Goal: Task Accomplishment & Management: Manage account settings

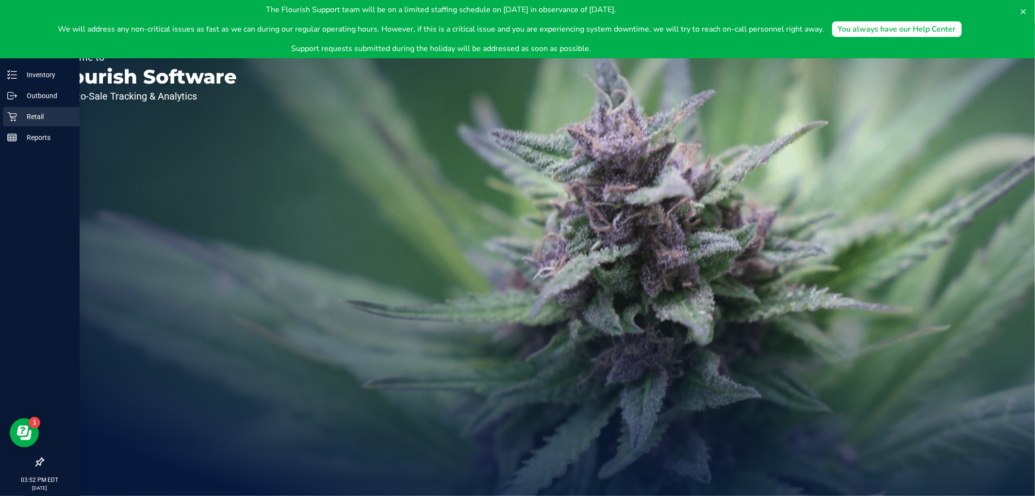
click at [22, 112] on p "Retail" at bounding box center [46, 117] width 58 height 12
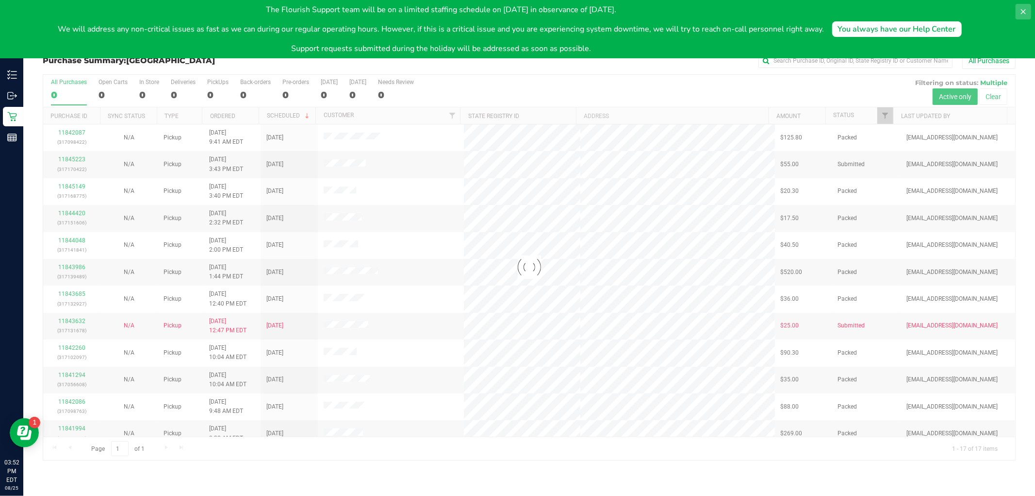
click at [1023, 7] on button at bounding box center [1024, 12] width 16 height 16
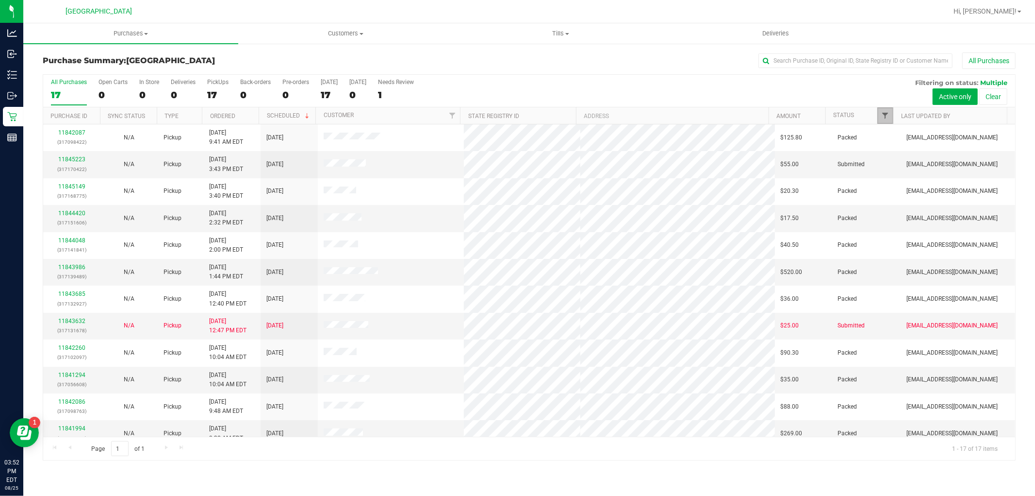
click at [882, 114] on span "Filter" at bounding box center [886, 116] width 8 height 8
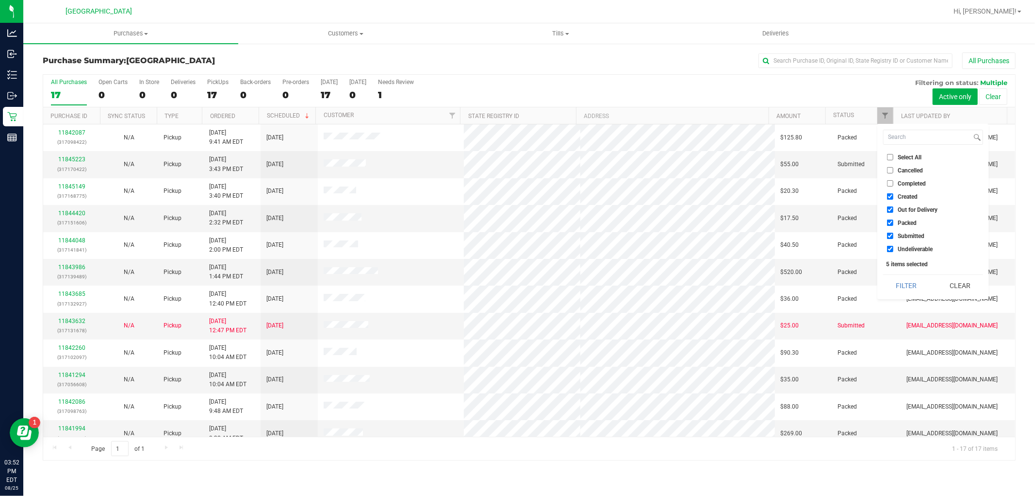
click at [919, 159] on span "Select All" at bounding box center [910, 157] width 24 height 6
click at [894, 159] on input "Select All" at bounding box center [890, 157] width 6 height 6
checkbox input "true"
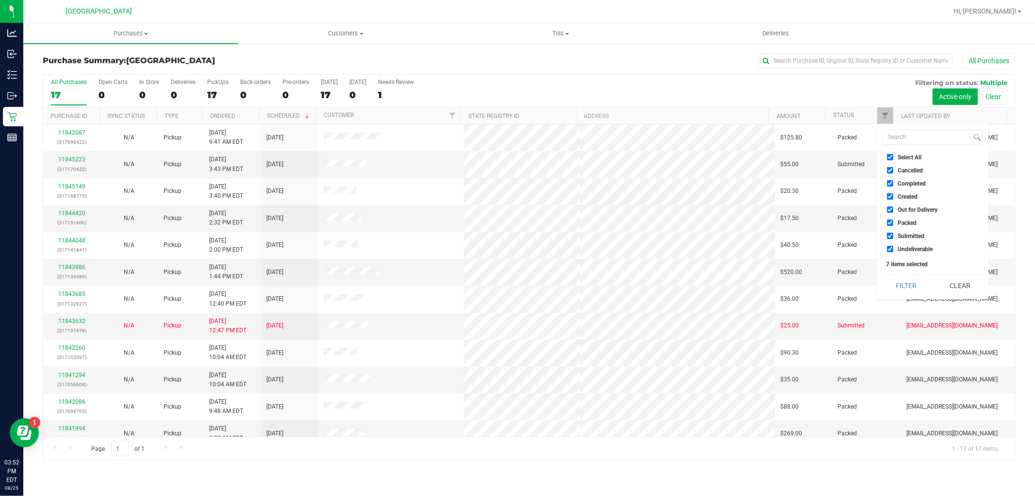
click at [918, 157] on span "Select All" at bounding box center [910, 157] width 24 height 6
click at [894, 157] on input "Select All" at bounding box center [890, 157] width 6 height 6
checkbox input "false"
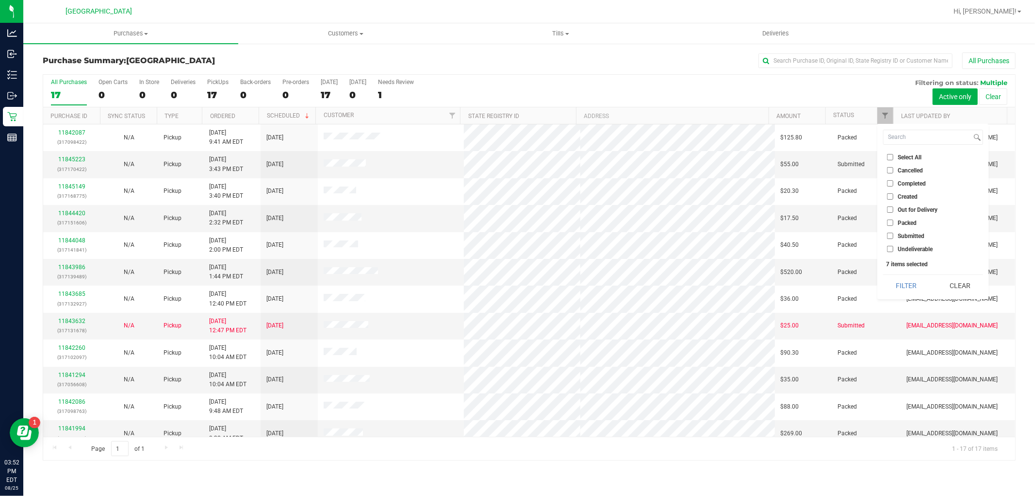
checkbox input "false"
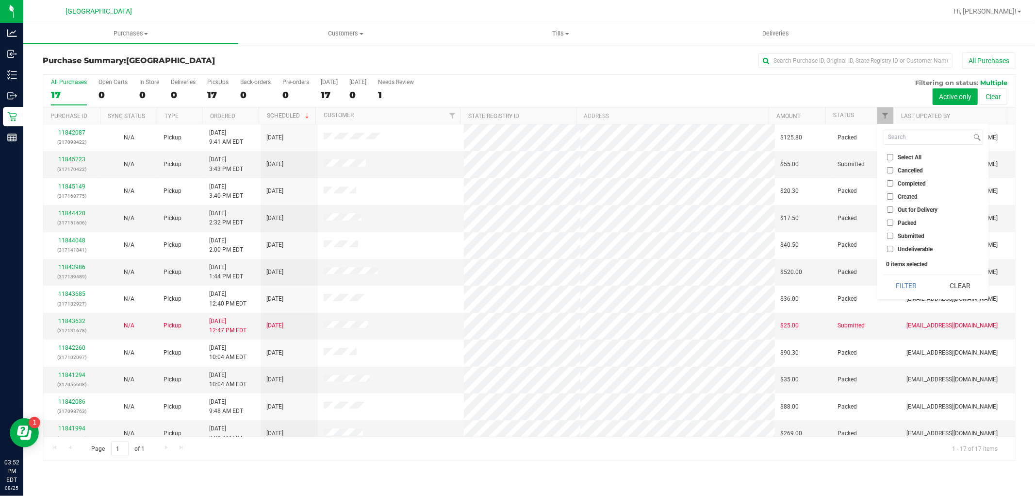
click at [905, 235] on span "Submitted" at bounding box center [911, 236] width 27 height 6
click at [894, 235] on input "Submitted" at bounding box center [890, 236] width 6 height 6
checkbox input "true"
click at [911, 282] on button "Filter" at bounding box center [907, 285] width 47 height 21
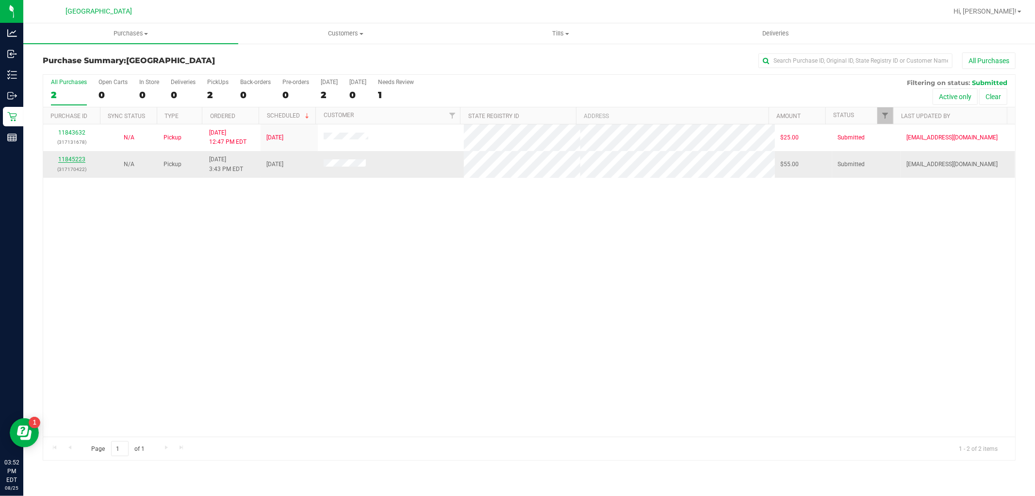
click at [79, 161] on link "11845223" at bounding box center [71, 159] width 27 height 7
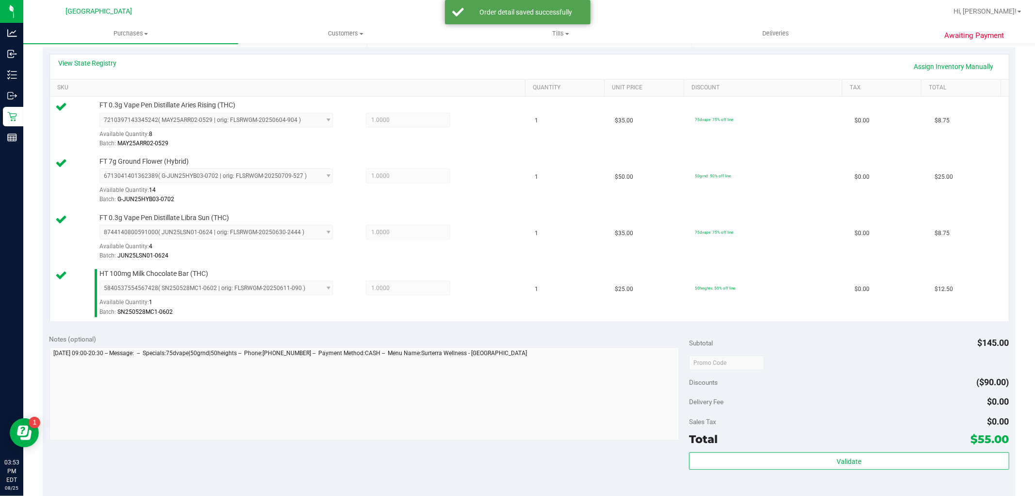
scroll to position [216, 0]
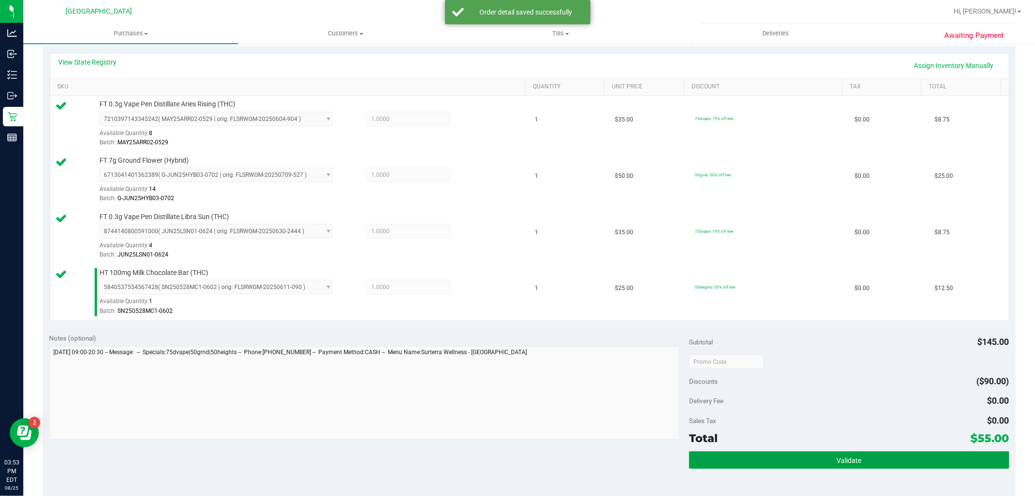
click at [795, 454] on button "Validate" at bounding box center [849, 459] width 320 height 17
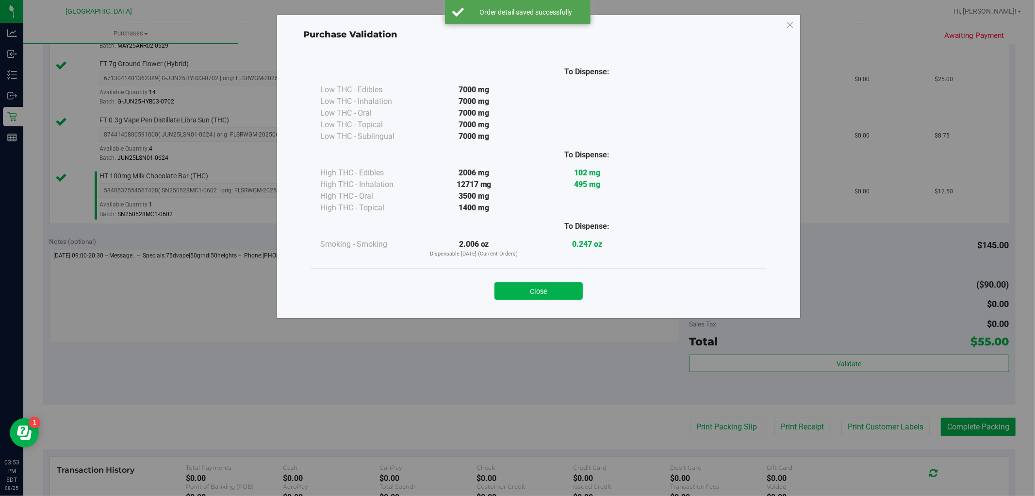
scroll to position [431, 0]
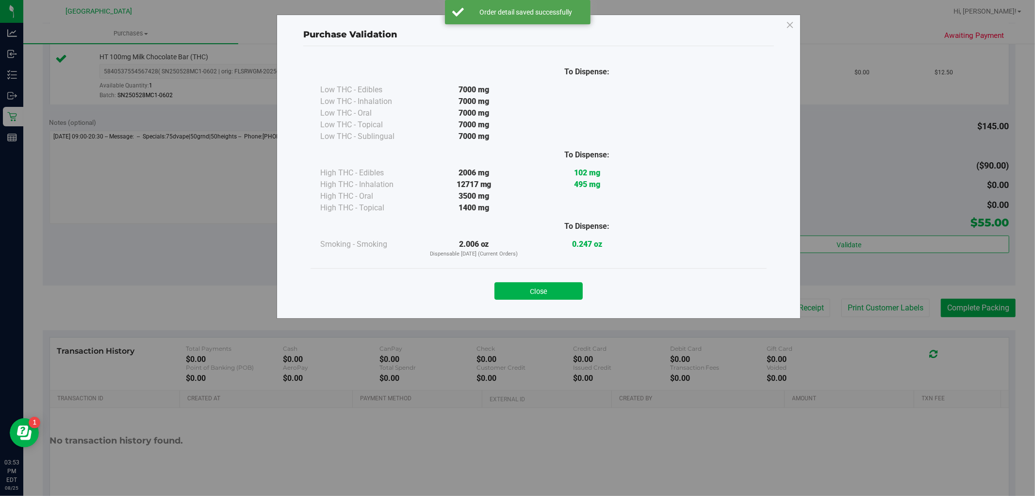
click at [584, 294] on div "Close" at bounding box center [539, 288] width 442 height 24
click at [565, 292] on button "Close" at bounding box center [539, 290] width 88 height 17
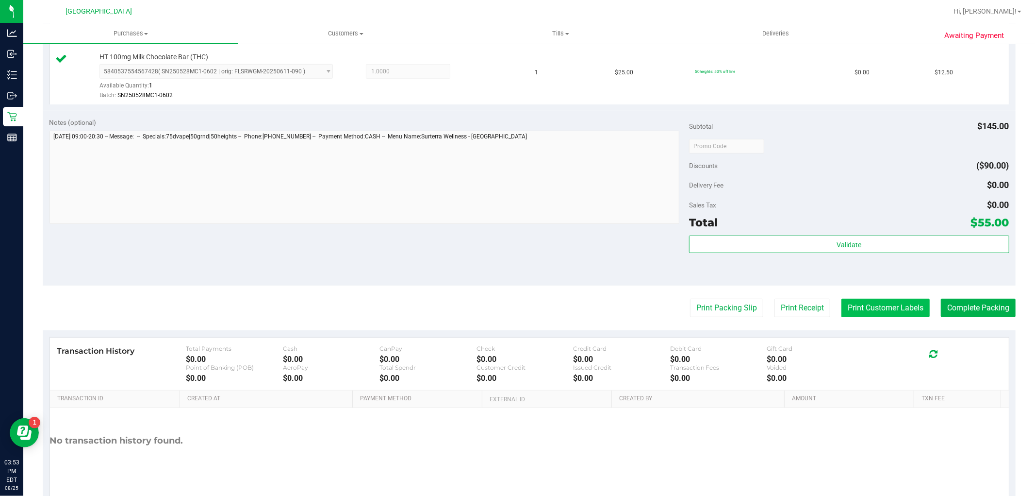
click at [858, 306] on button "Print Customer Labels" at bounding box center [886, 308] width 88 height 18
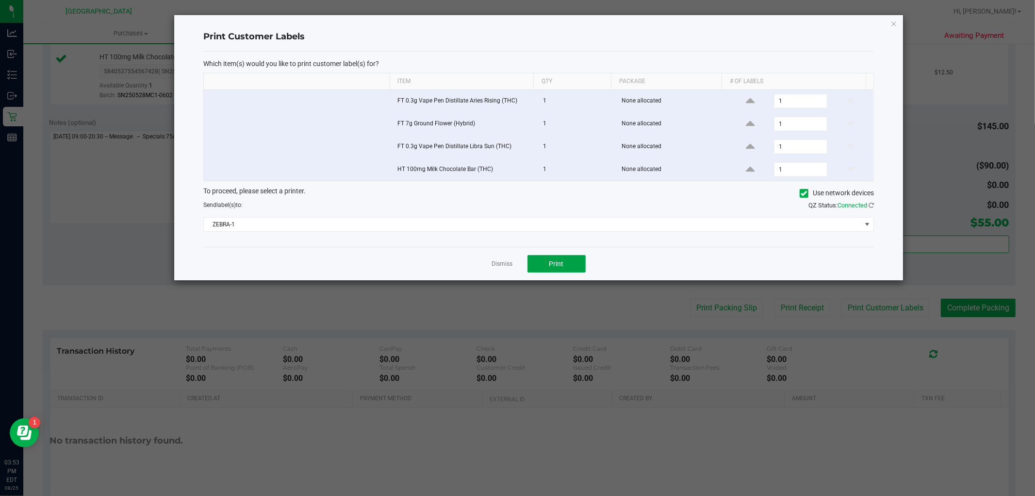
click at [552, 267] on span "Print" at bounding box center [557, 264] width 15 height 8
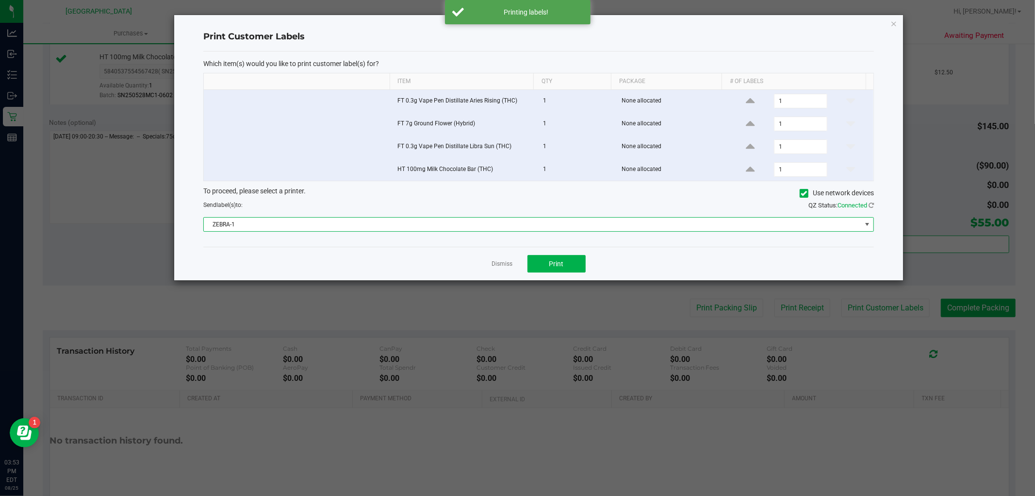
click at [497, 222] on span "ZEBRA-1" at bounding box center [533, 224] width 658 height 14
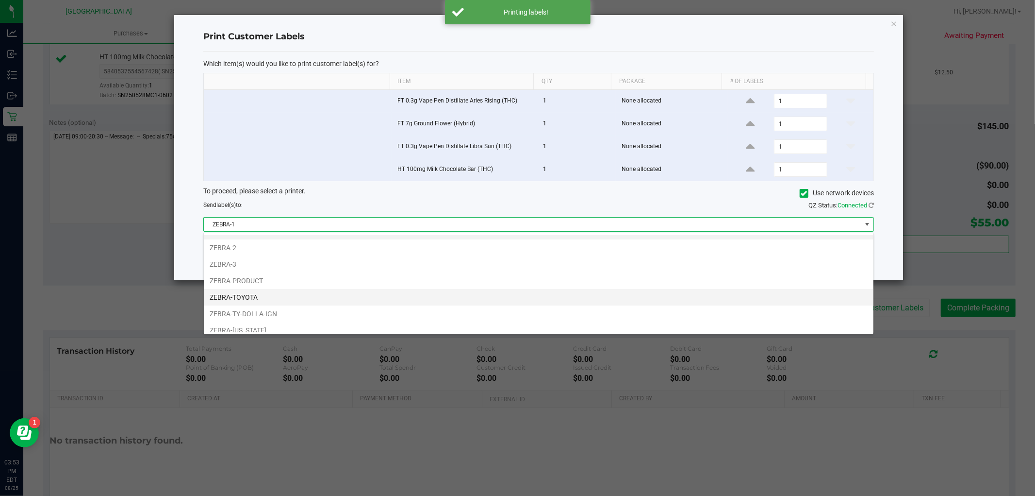
scroll to position [18, 0]
click at [253, 293] on li "ZEBRA-TOYOTA" at bounding box center [539, 291] width 670 height 17
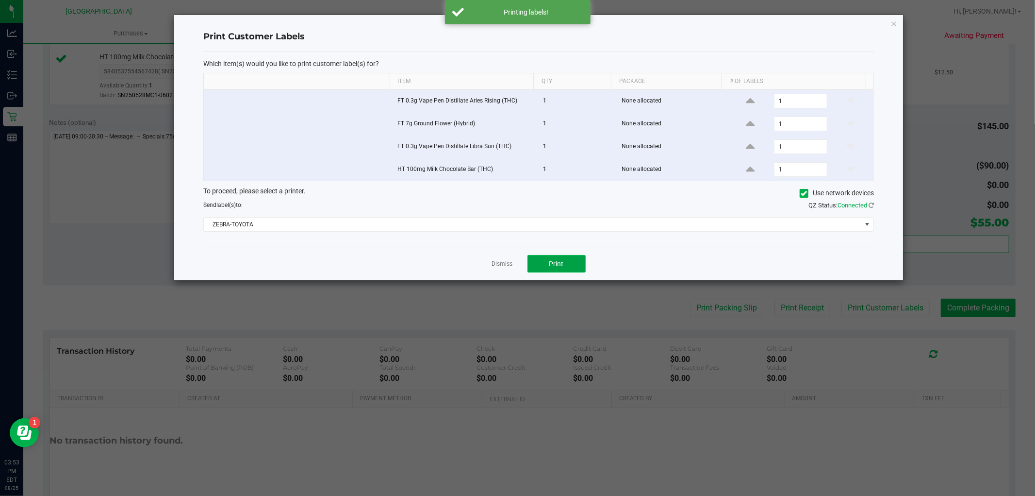
click at [553, 258] on button "Print" at bounding box center [557, 263] width 58 height 17
drag, startPoint x: 496, startPoint y: 264, endPoint x: 552, endPoint y: 277, distance: 57.9
click at [498, 264] on link "Dismiss" at bounding box center [502, 264] width 21 height 8
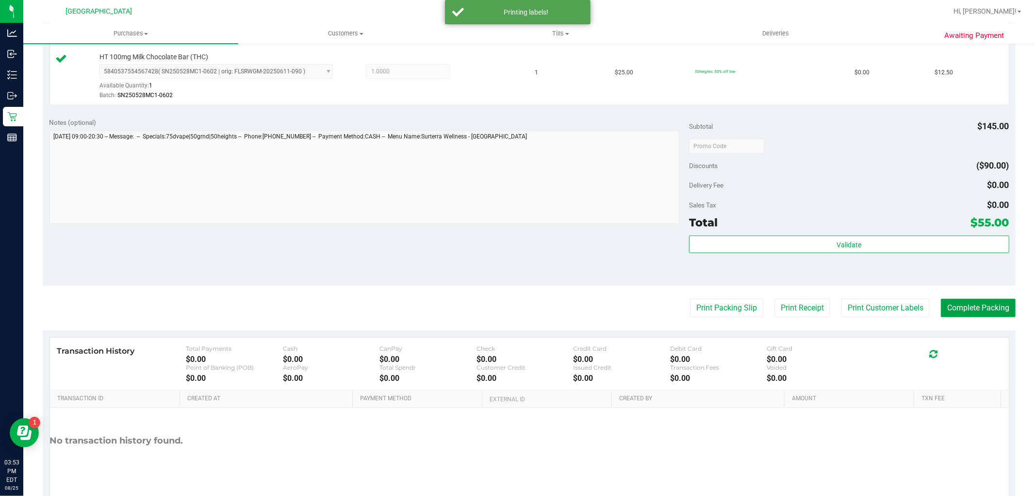
click at [961, 306] on button "Complete Packing" at bounding box center [978, 308] width 75 height 18
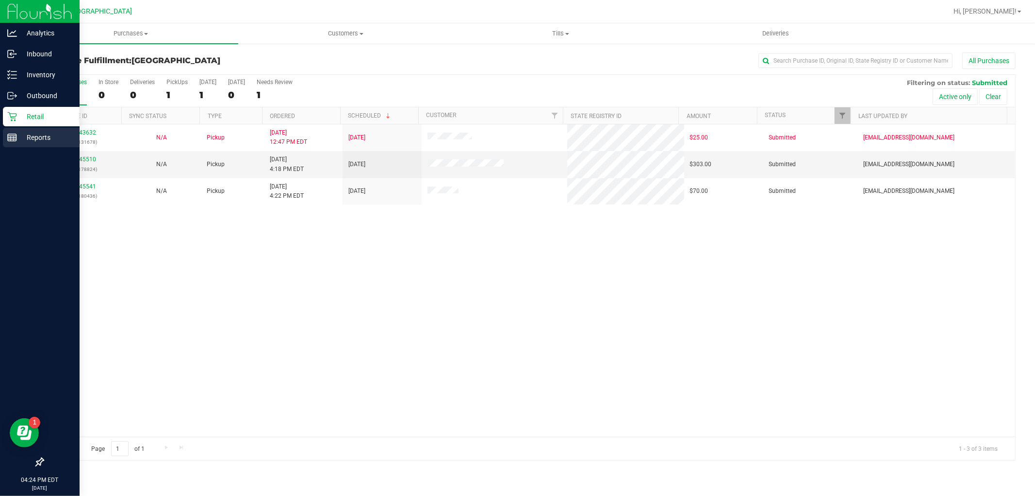
click at [45, 132] on p "Reports" at bounding box center [46, 138] width 58 height 12
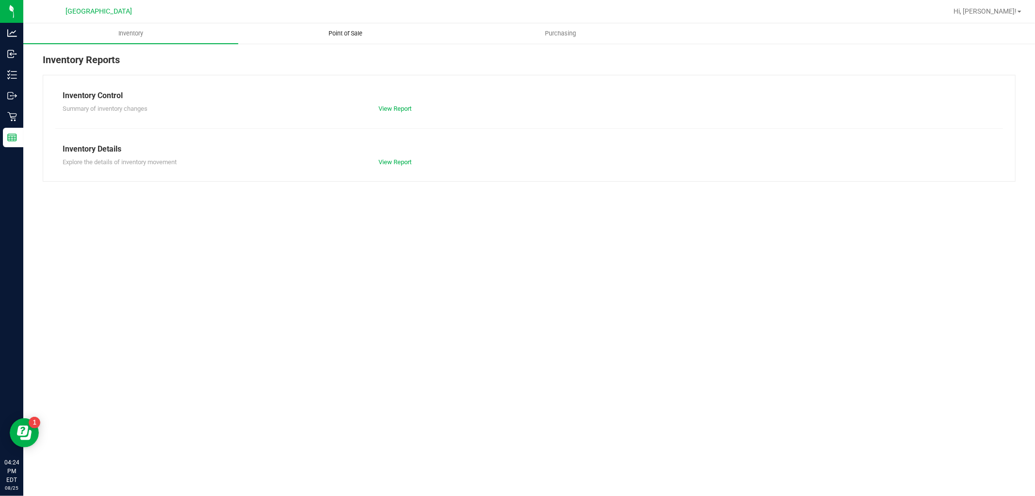
click at [337, 27] on uib-tab-heading "Point of Sale" at bounding box center [346, 33] width 214 height 19
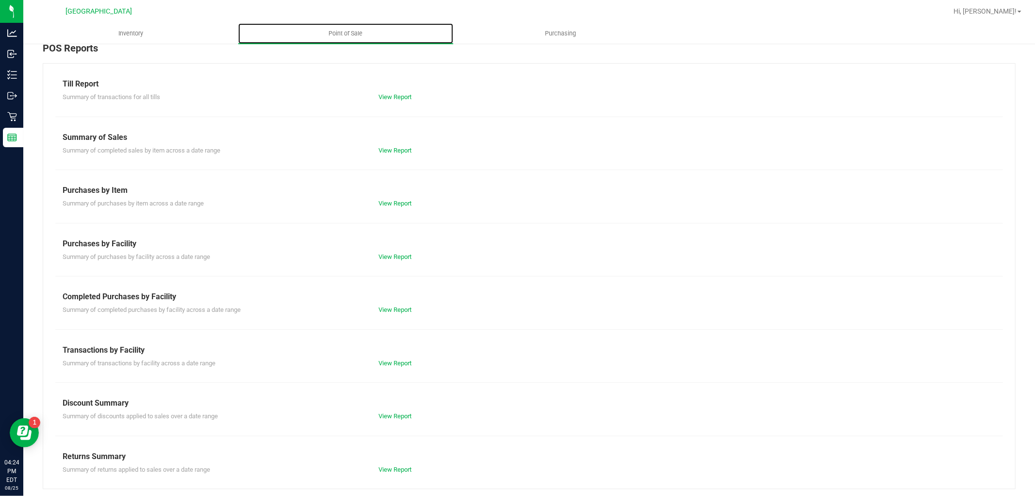
scroll to position [15, 0]
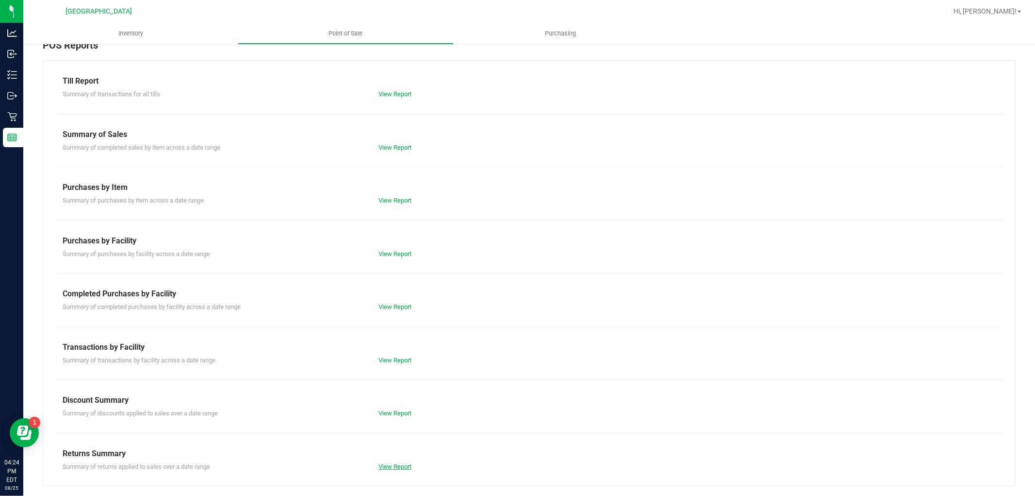
click at [401, 467] on link "View Report" at bounding box center [395, 466] width 33 height 7
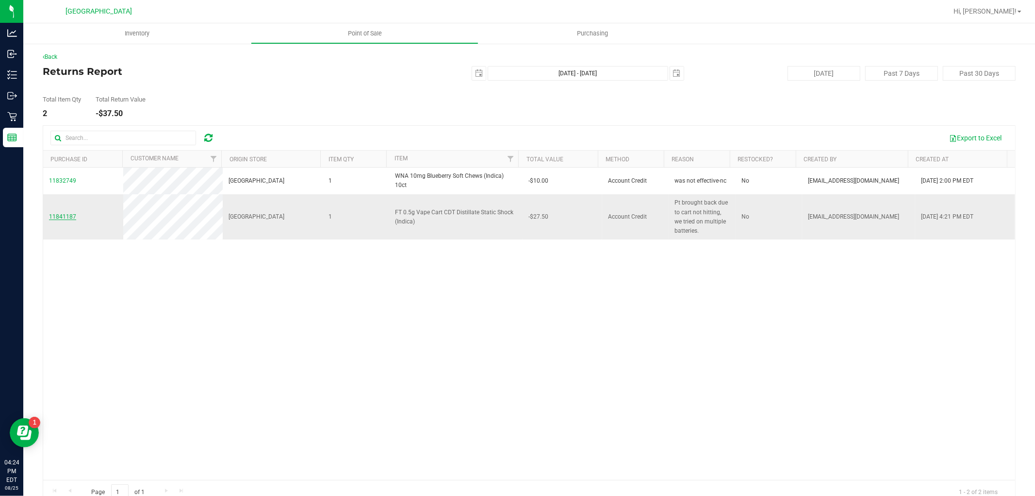
click at [70, 217] on span "11841187" at bounding box center [62, 216] width 27 height 7
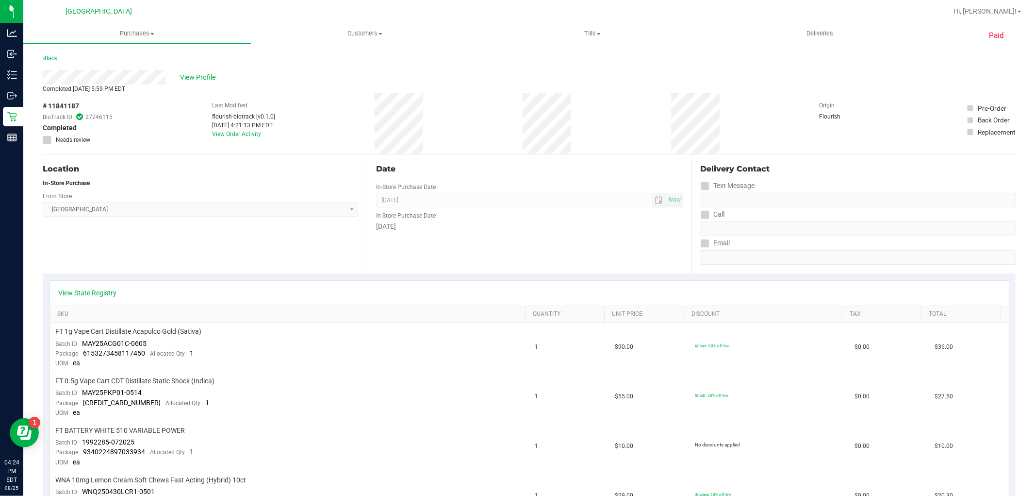
scroll to position [216, 0]
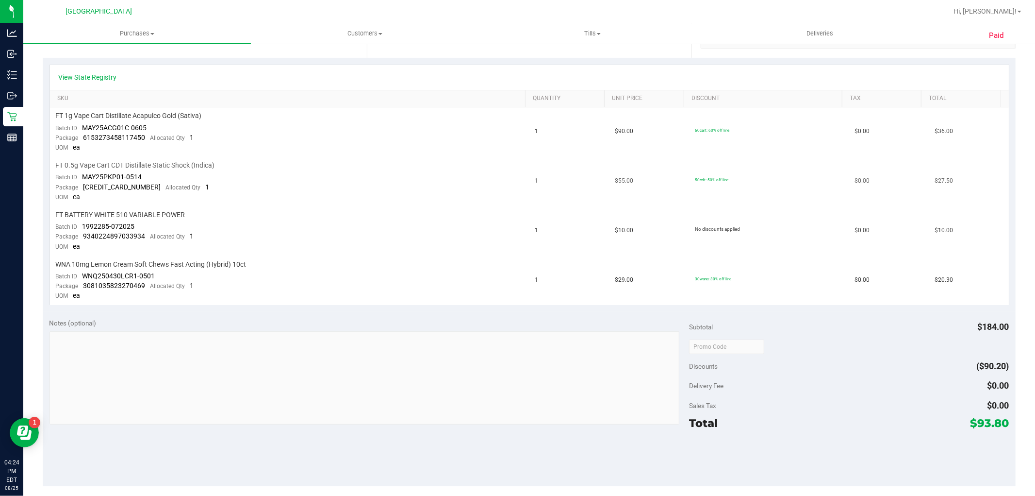
click at [100, 176] on span "MAY25PKP01-0514" at bounding box center [113, 177] width 60 height 8
click at [130, 181] on span "MAY25PKP01-0514" at bounding box center [113, 177] width 60 height 8
click at [79, 178] on div "Batch ID MAY25PKP01-0514" at bounding box center [99, 177] width 86 height 10
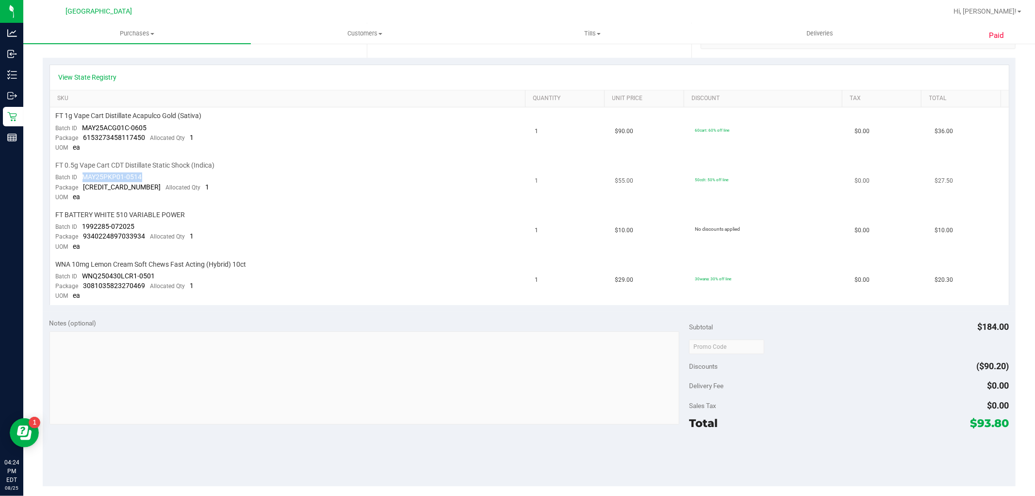
drag, startPoint x: 83, startPoint y: 176, endPoint x: 143, endPoint y: 178, distance: 60.2
click at [143, 178] on td "FT 0.5g Vape Cart CDT Distillate Static Shock (Indica) Batch ID MAY25PKP01-0514…" at bounding box center [290, 182] width 480 height 50
copy span "MAY25PKP01-0514"
click at [231, 135] on td "FT 1g Vape Cart Distillate Acapulco Gold (Sativa) Batch ID MAY25ACG01C-0605 Pac…" at bounding box center [290, 132] width 480 height 50
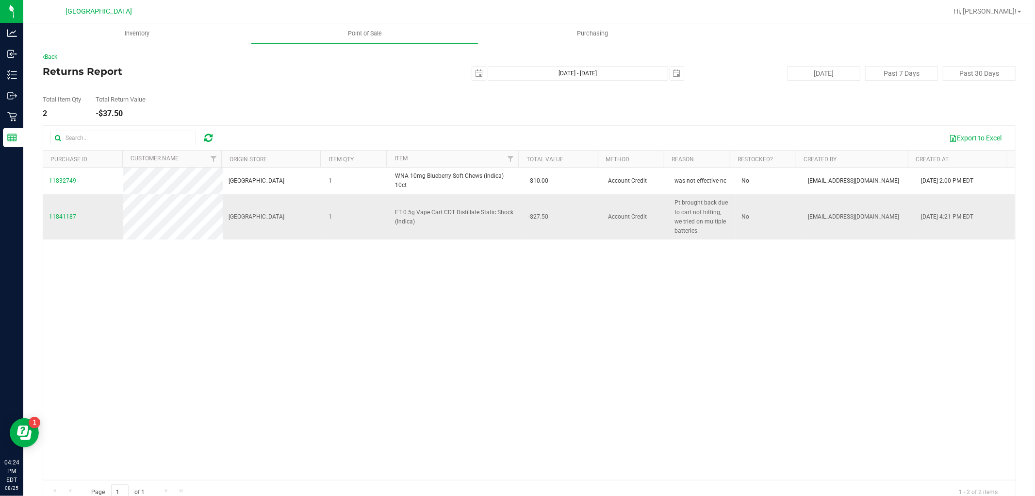
click at [686, 221] on span "Pt brought back due to cart not hitting, we tried on multiple batteries." at bounding box center [702, 216] width 55 height 37
copy span "Pt brought back due to cart not hitting, we tried on multiple batteries."
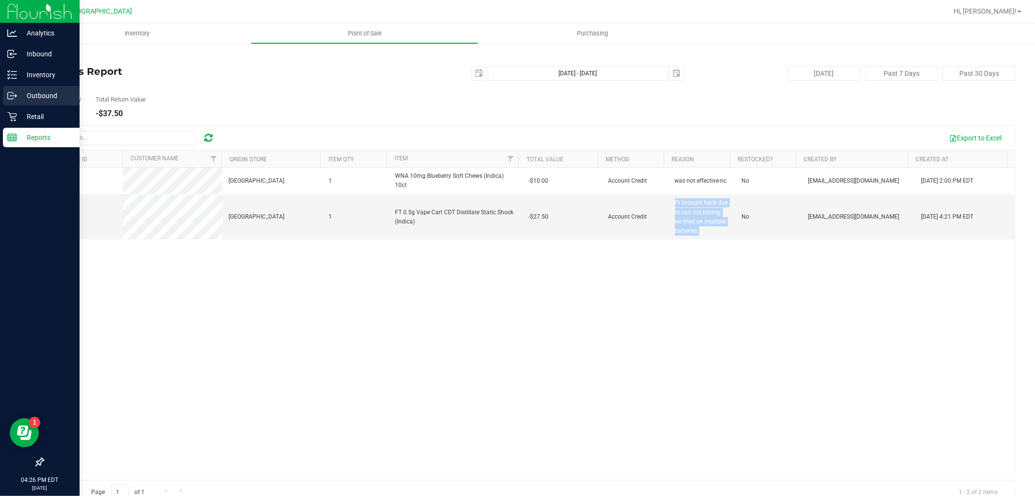
click at [2, 100] on link "Outbound" at bounding box center [40, 96] width 80 height 21
click at [18, 118] on p "Retail" at bounding box center [46, 117] width 58 height 12
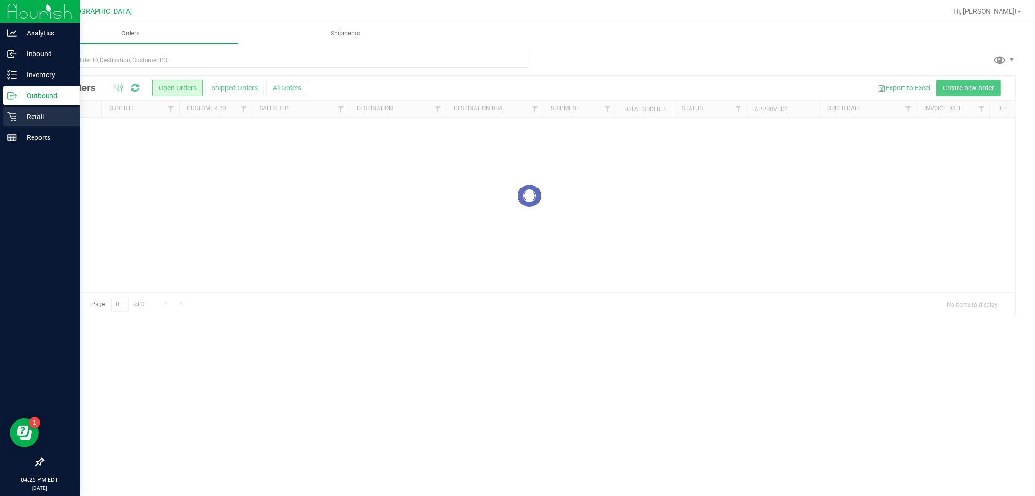
click at [34, 115] on p "Retail" at bounding box center [46, 117] width 58 height 12
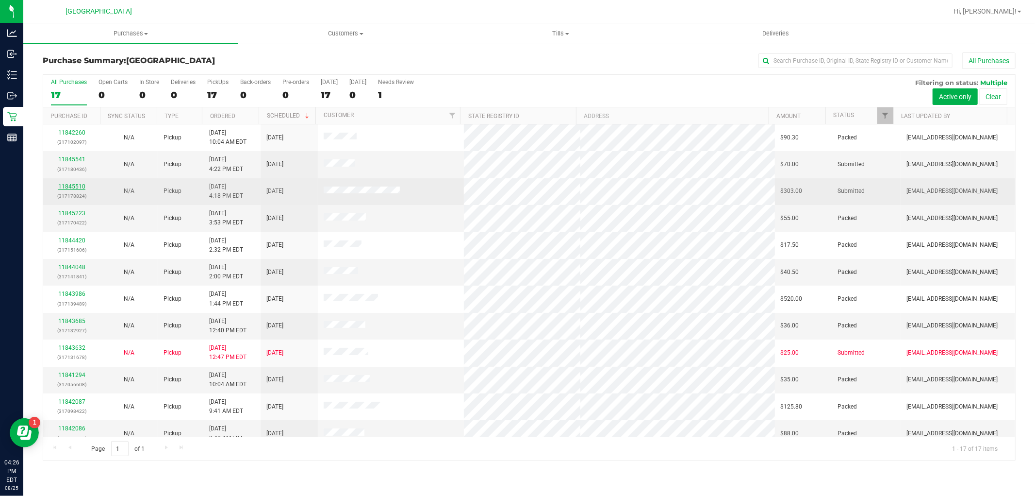
click at [65, 185] on link "11845510" at bounding box center [71, 186] width 27 height 7
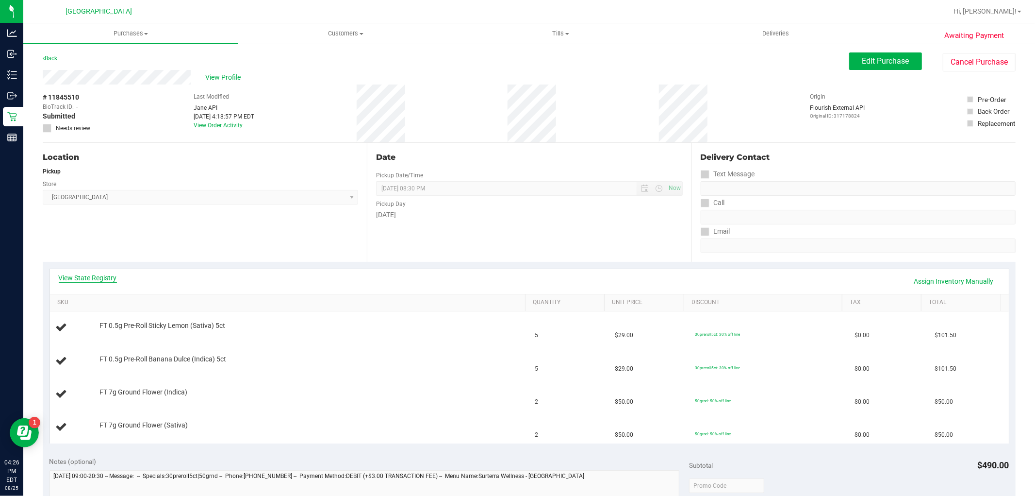
click at [117, 278] on link "View State Registry" at bounding box center [88, 278] width 58 height 10
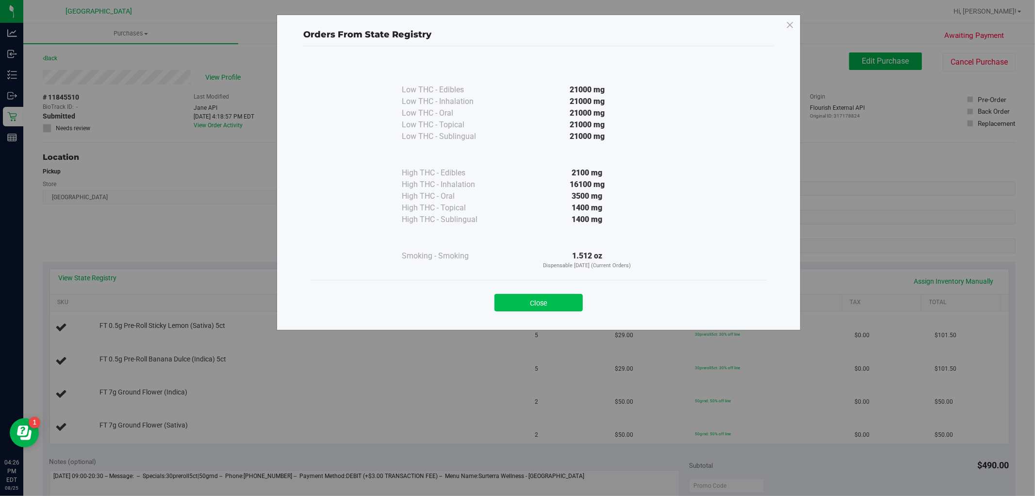
click at [575, 300] on button "Close" at bounding box center [539, 302] width 88 height 17
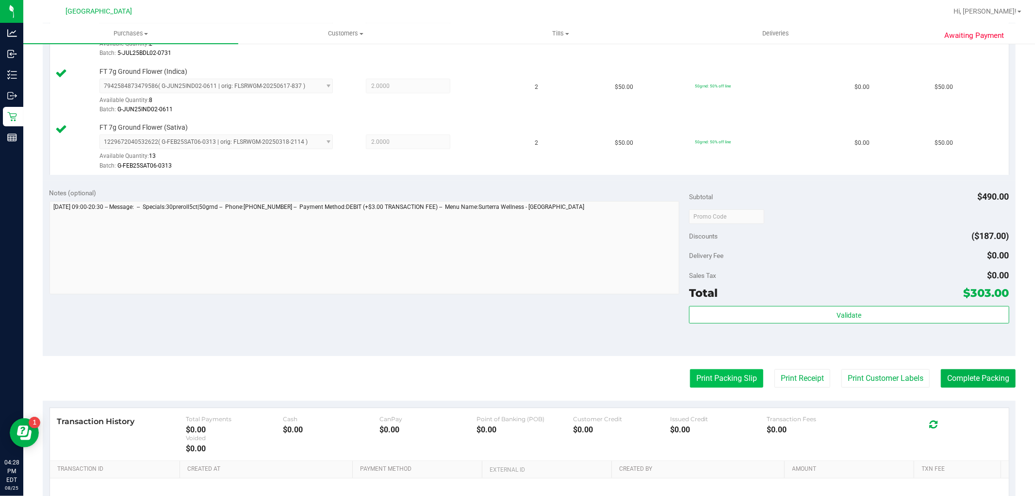
scroll to position [377, 0]
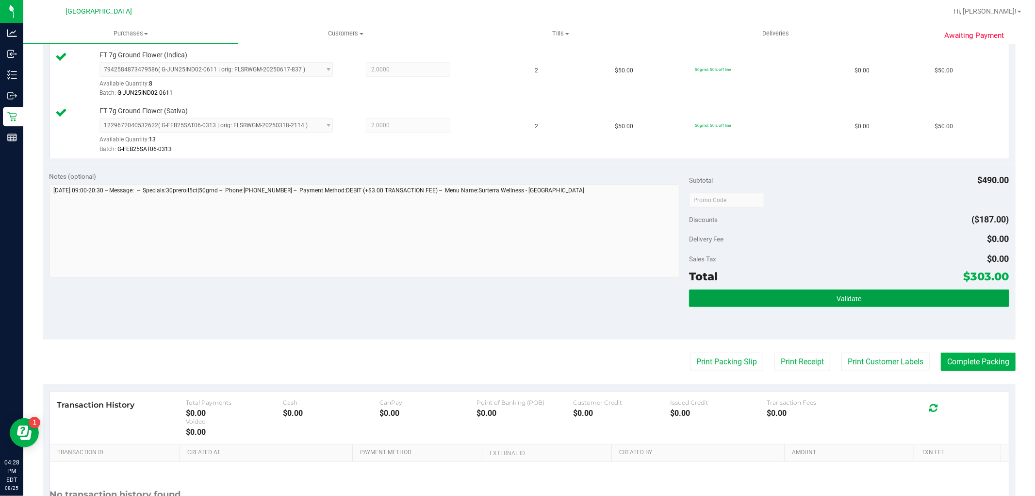
click at [763, 294] on button "Validate" at bounding box center [849, 297] width 320 height 17
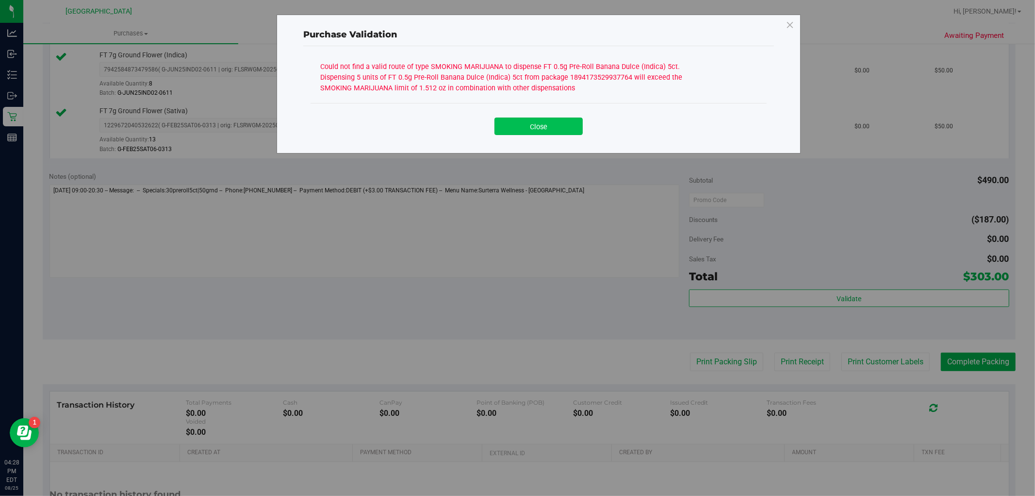
click at [549, 127] on button "Close" at bounding box center [539, 125] width 88 height 17
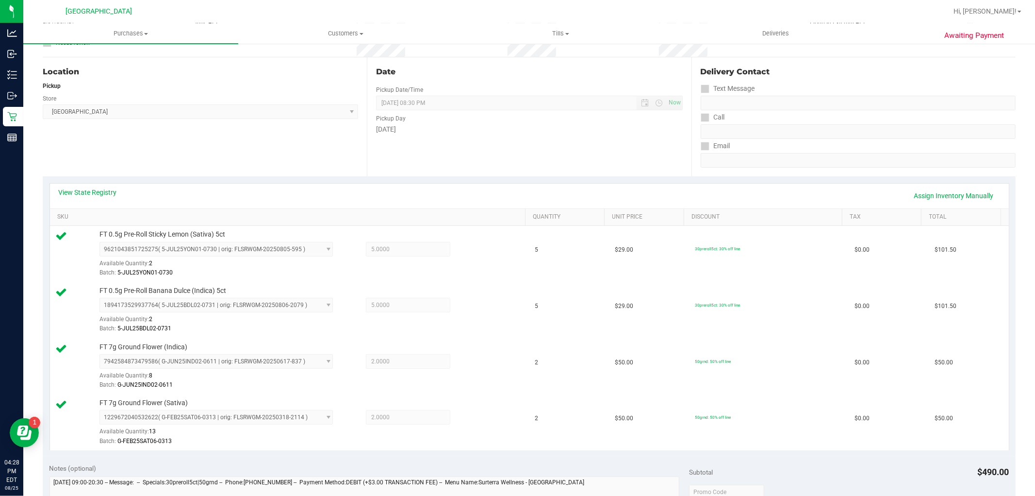
scroll to position [0, 0]
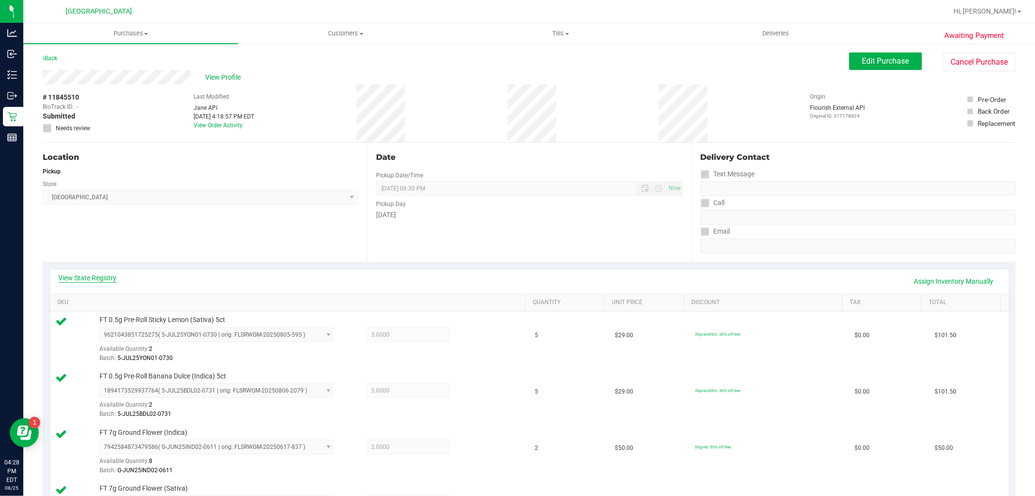
click at [79, 277] on link "View State Registry" at bounding box center [88, 278] width 58 height 10
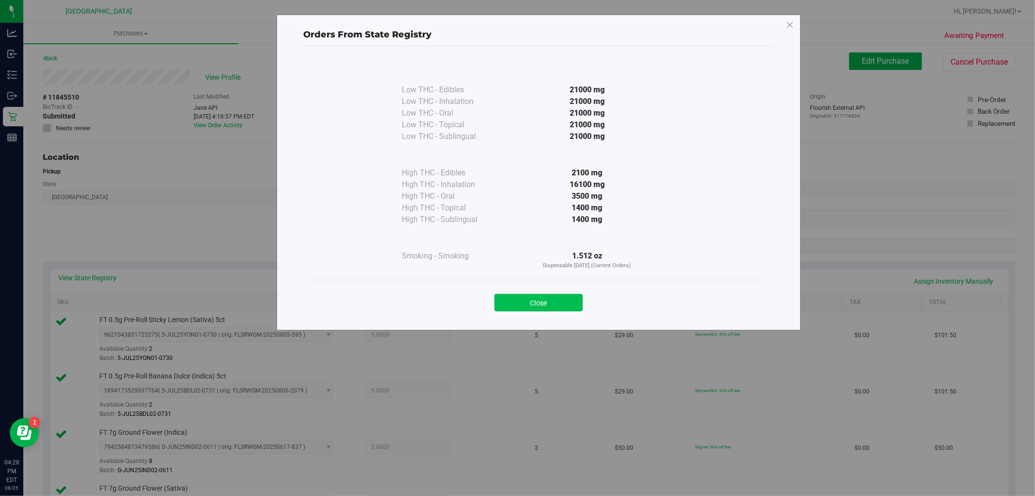
click at [551, 305] on button "Close" at bounding box center [539, 302] width 88 height 17
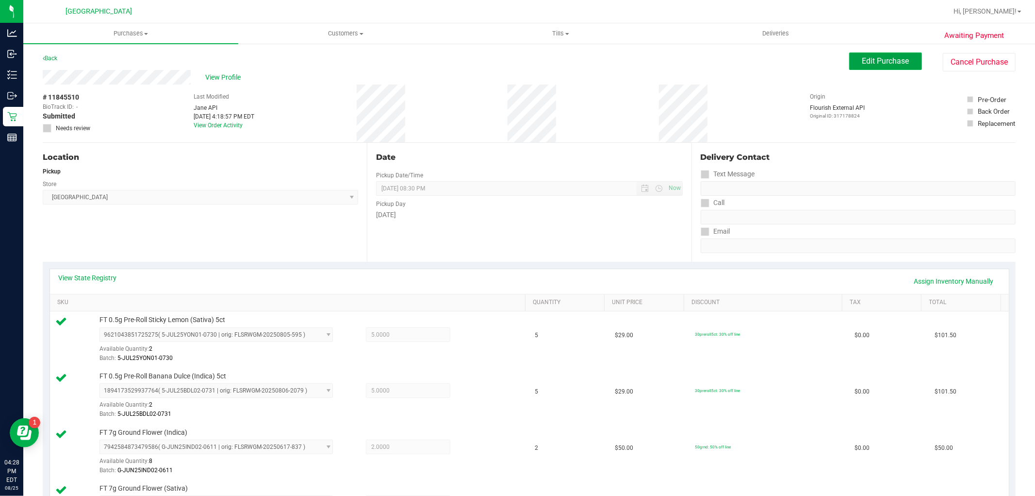
click at [876, 55] on button "Edit Purchase" at bounding box center [886, 60] width 73 height 17
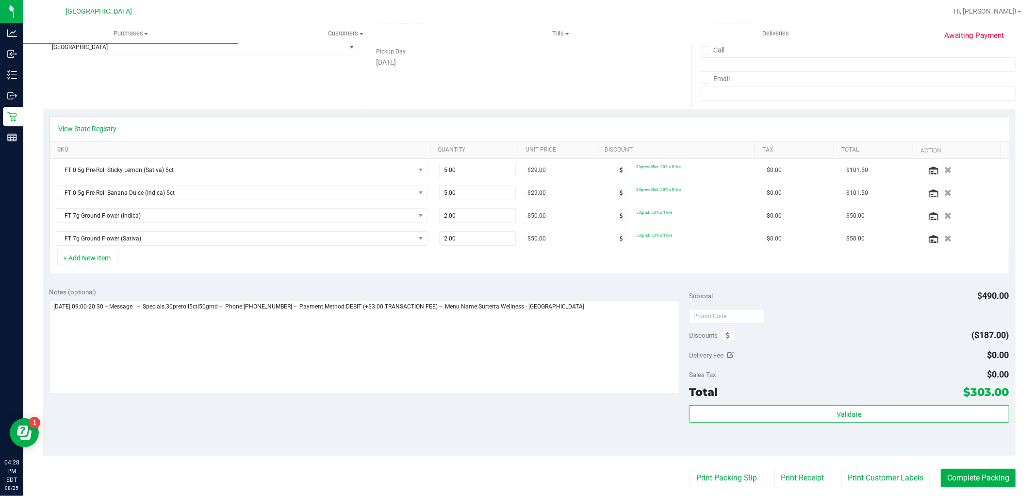
scroll to position [162, 0]
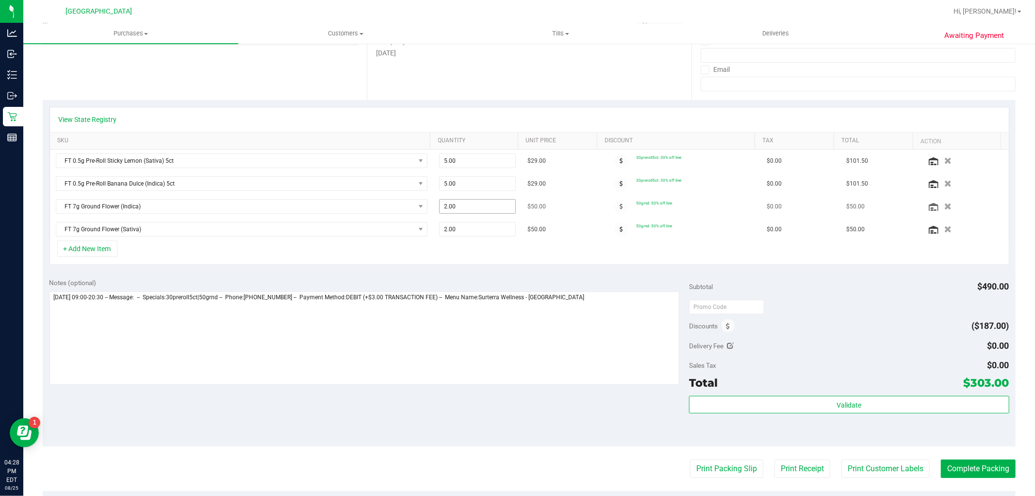
click at [472, 206] on span "2.00 2" at bounding box center [477, 206] width 77 height 15
click at [472, 206] on input "2" at bounding box center [478, 207] width 76 height 14
type input "1"
type input "2.00"
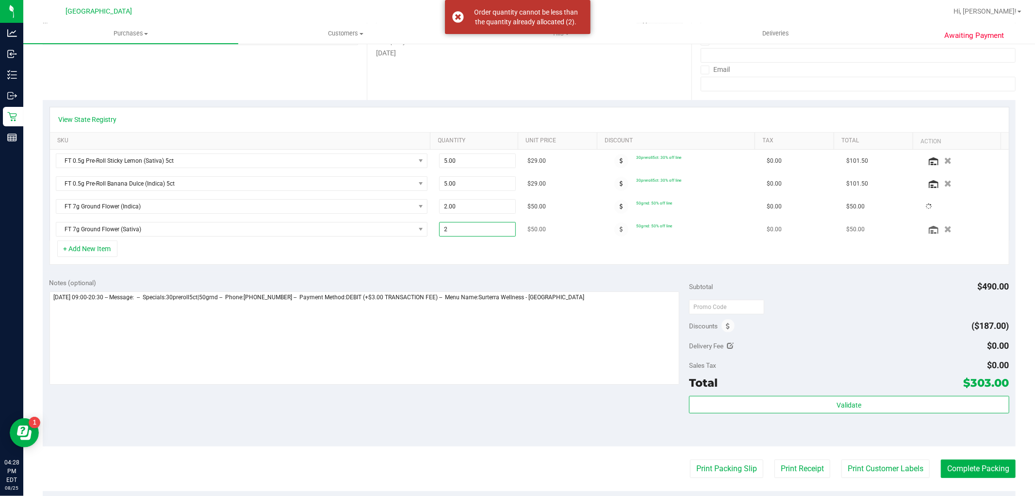
click at [474, 228] on span "2.00 2" at bounding box center [477, 229] width 77 height 15
click at [474, 228] on input "2" at bounding box center [478, 229] width 76 height 14
type input "1"
click at [491, 275] on div "Notes (optional) Subtotal $490.00 Discounts ($187.00) Delivery Fee $0.00 Sales …" at bounding box center [529, 358] width 973 height 175
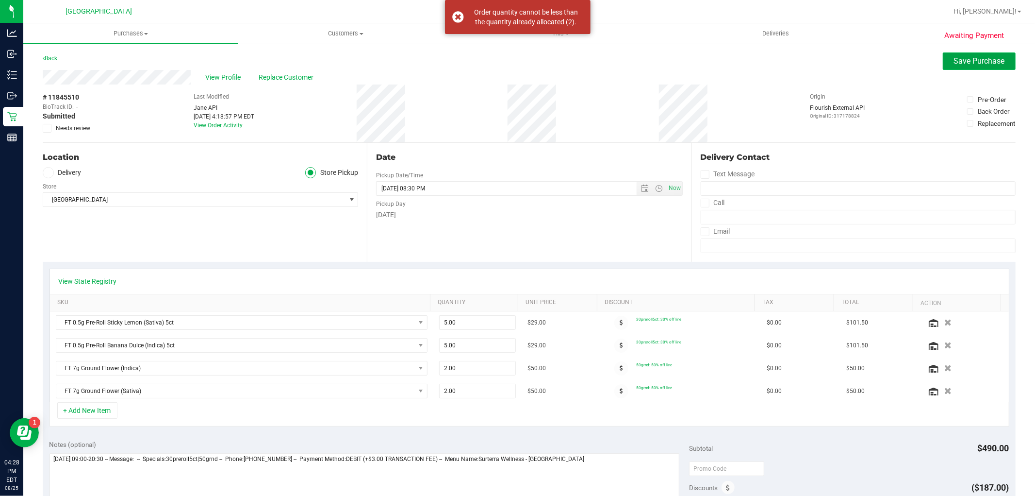
click at [963, 66] on button "Save Purchase" at bounding box center [979, 60] width 73 height 17
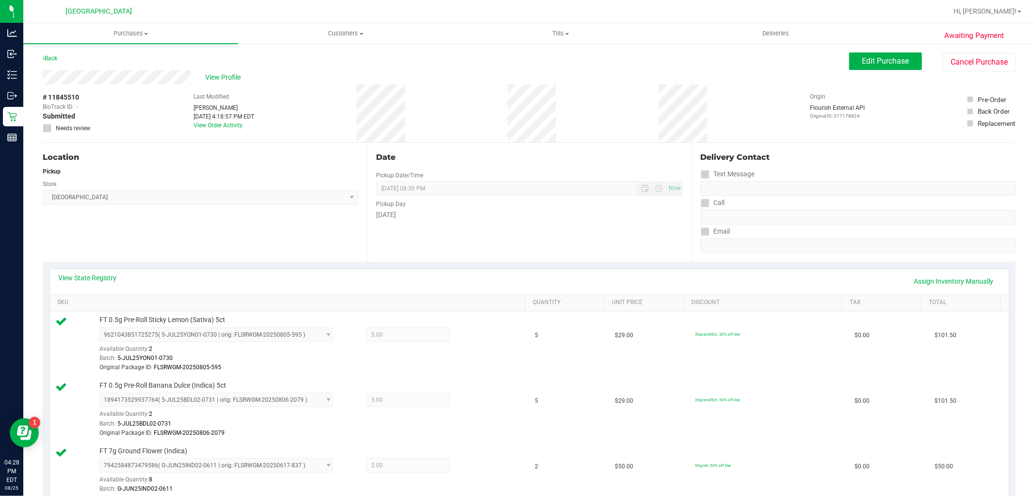
click at [204, 83] on div "View Profile" at bounding box center [446, 77] width 807 height 15
click at [172, 84] on div "# 11845510 BioTrack ID: - Submitted Needs review Last Modified [PERSON_NAME] [D…" at bounding box center [529, 113] width 973 height 58
click at [119, 90] on div "# 11845510 BioTrack ID: - Submitted Needs review Last Modified [PERSON_NAME] [D…" at bounding box center [529, 113] width 973 height 58
click at [943, 284] on link "Assign Inventory Manually" at bounding box center [954, 281] width 92 height 17
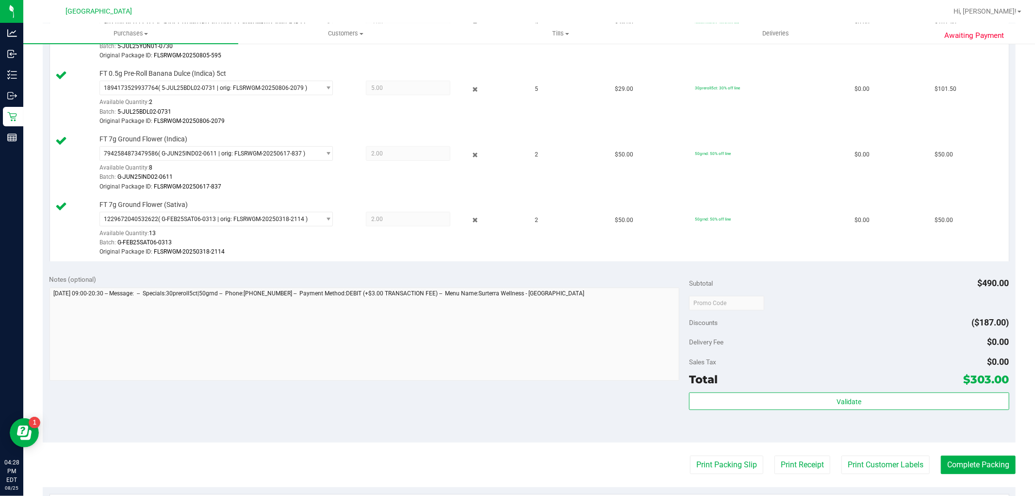
scroll to position [323, 0]
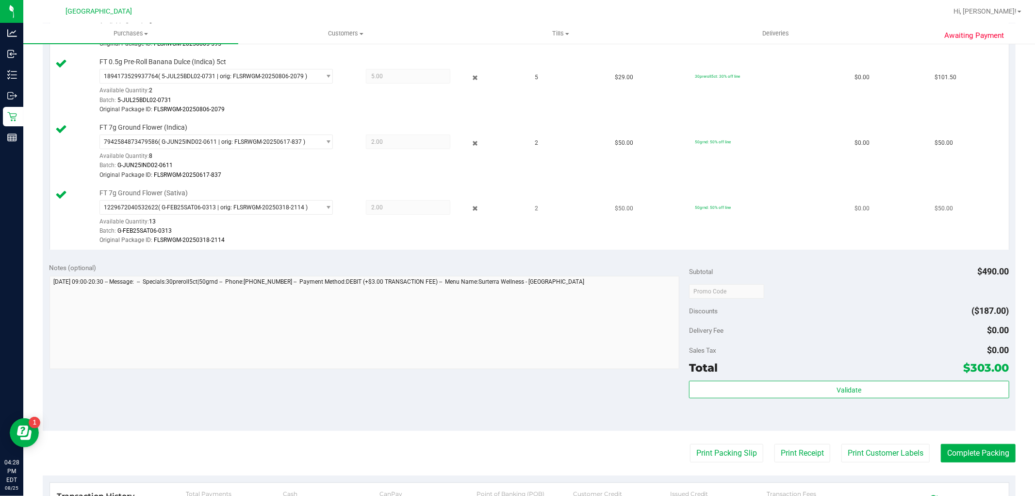
click at [470, 206] on icon at bounding box center [475, 208] width 10 height 11
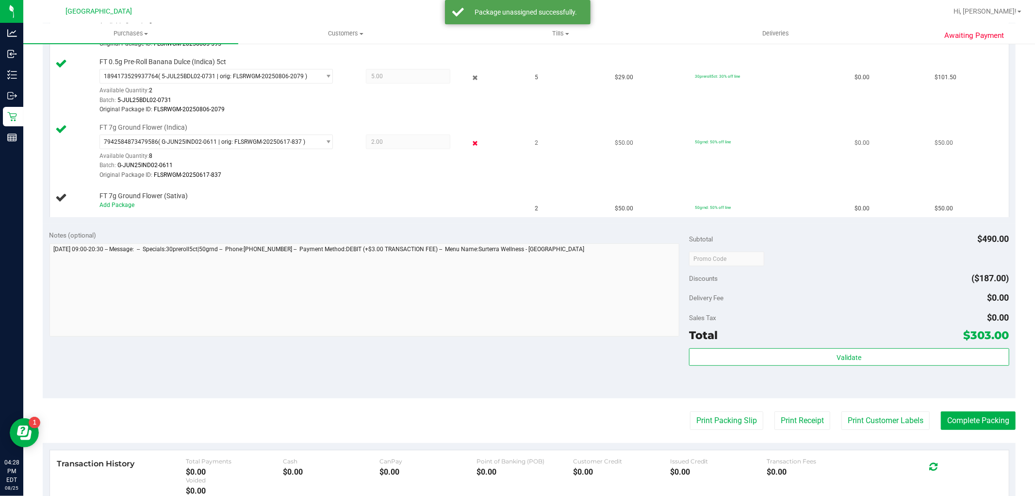
click at [470, 143] on icon at bounding box center [475, 142] width 10 height 11
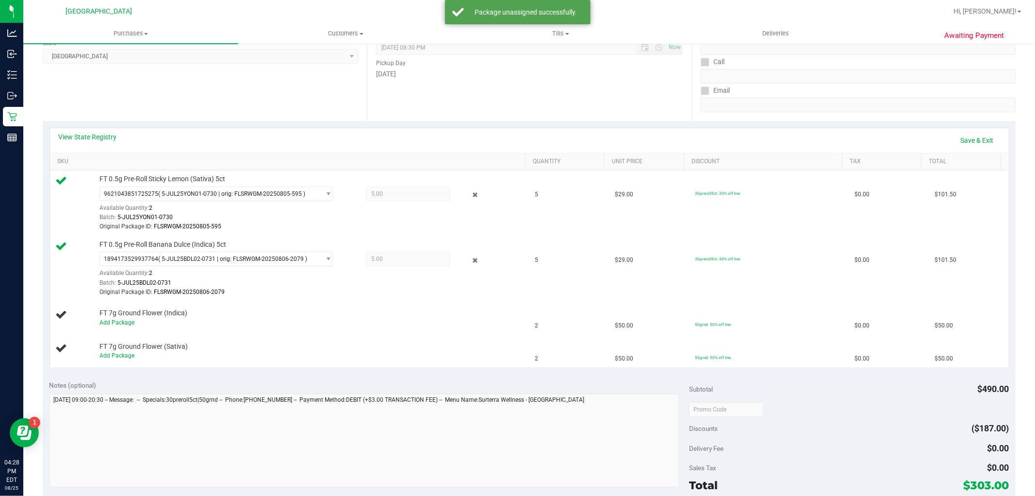
scroll to position [108, 0]
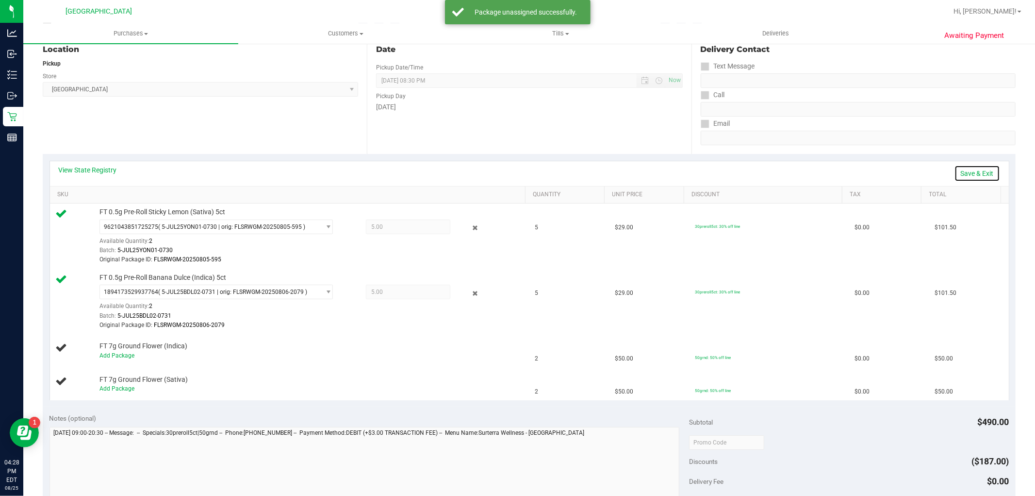
click at [979, 170] on link "Save & Exit" at bounding box center [978, 173] width 46 height 17
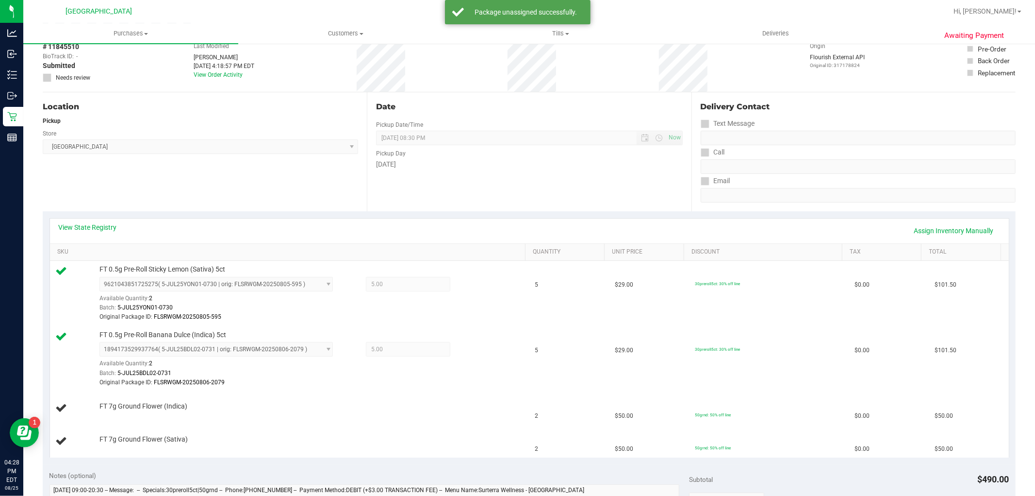
scroll to position [0, 0]
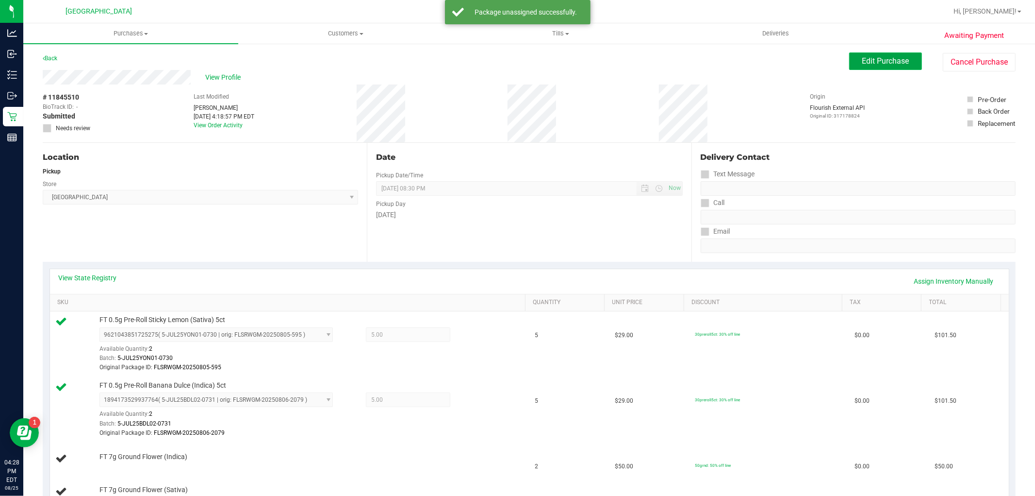
click at [872, 57] on span "Edit Purchase" at bounding box center [886, 60] width 47 height 9
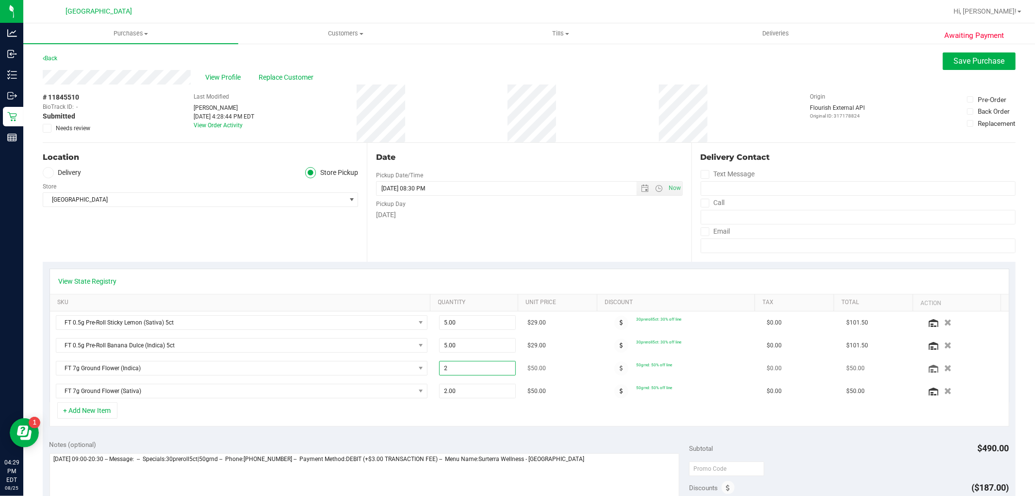
click at [448, 369] on span "2.00 2" at bounding box center [477, 368] width 77 height 15
click at [448, 367] on input "2" at bounding box center [478, 368] width 76 height 14
type input "1"
type input "1.00"
click at [480, 392] on span "2.00 2" at bounding box center [477, 391] width 77 height 15
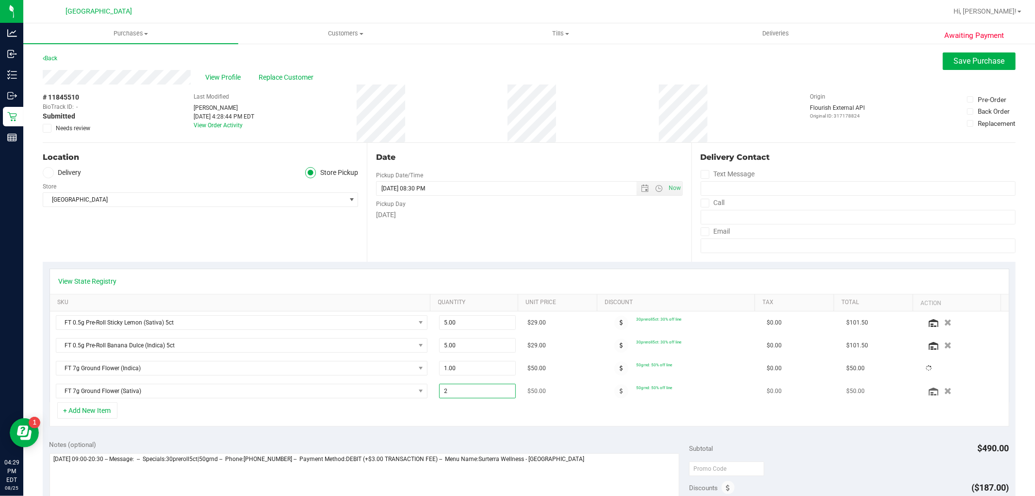
click at [480, 392] on input "2" at bounding box center [478, 391] width 76 height 14
type input "1"
click at [477, 415] on div "+ Add New Item" at bounding box center [530, 414] width 960 height 24
click at [477, 392] on span "2.00 2" at bounding box center [477, 391] width 77 height 15
click at [477, 392] on input "2" at bounding box center [478, 391] width 76 height 14
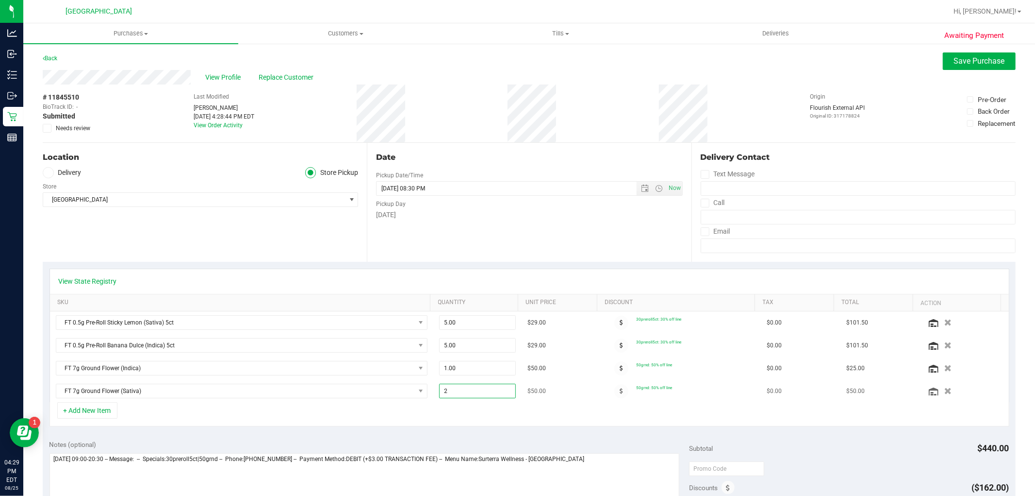
type input "1"
type input "1.00"
click at [970, 50] on div "Awaiting Payment Back Save Purchase View Profile Replace Customer # 11845510 Bi…" at bounding box center [529, 448] width 1012 height 811
click at [972, 56] on span "Save Purchase" at bounding box center [979, 60] width 51 height 9
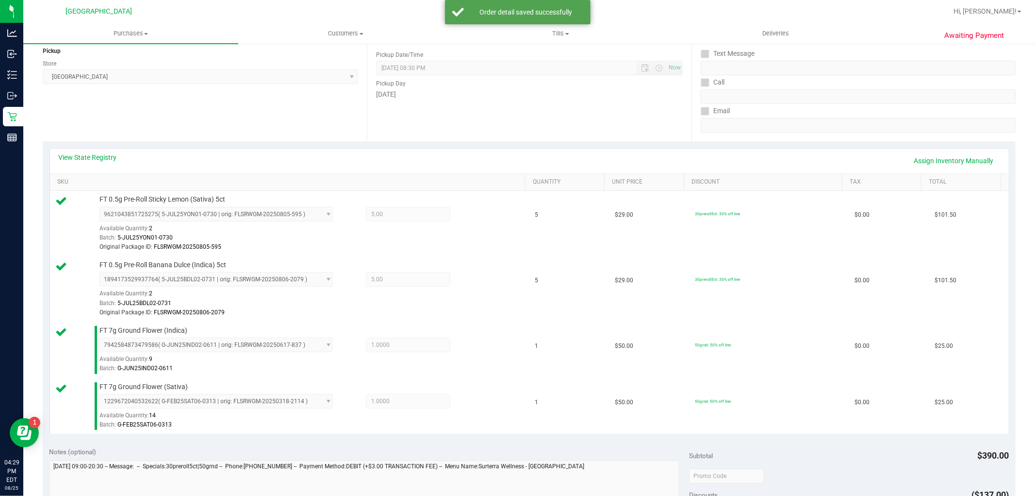
scroll to position [269, 0]
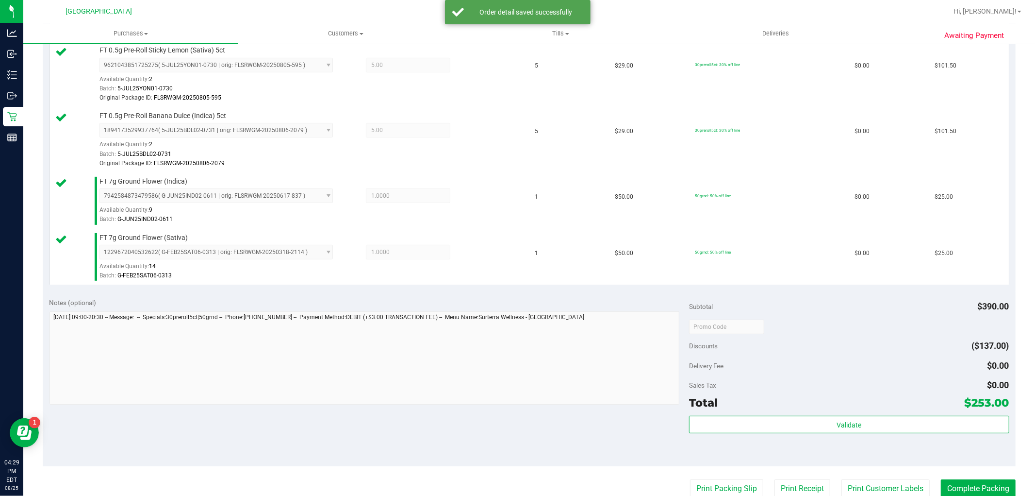
click at [803, 413] on div "Subtotal $390.00 Discounts ($137.00) Delivery Fee $0.00 Sales Tax $0.00 Total $…" at bounding box center [849, 379] width 320 height 162
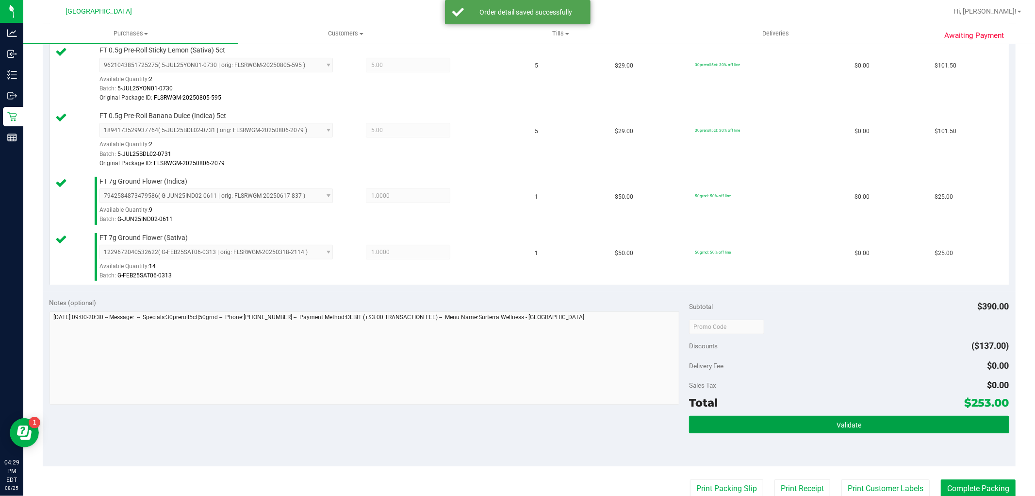
click at [807, 420] on button "Validate" at bounding box center [849, 424] width 320 height 17
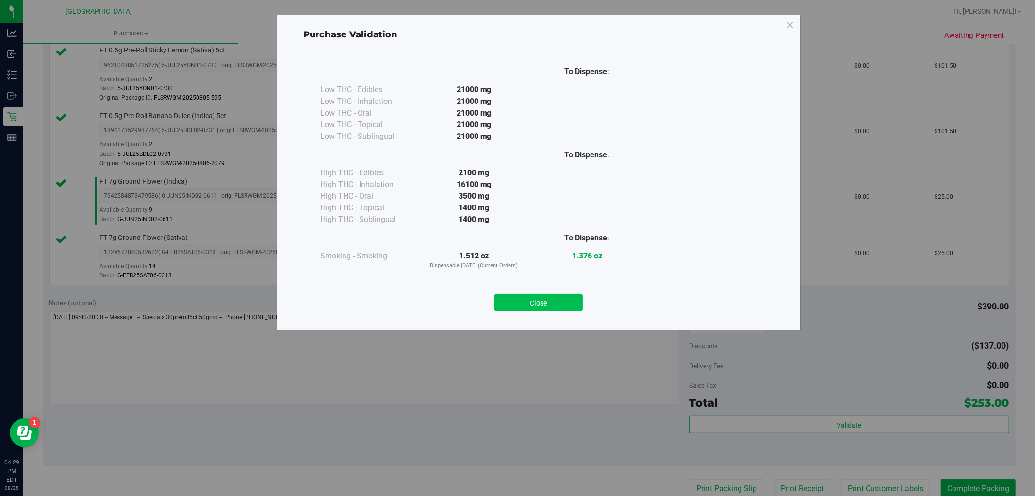
click at [556, 309] on button "Close" at bounding box center [539, 302] width 88 height 17
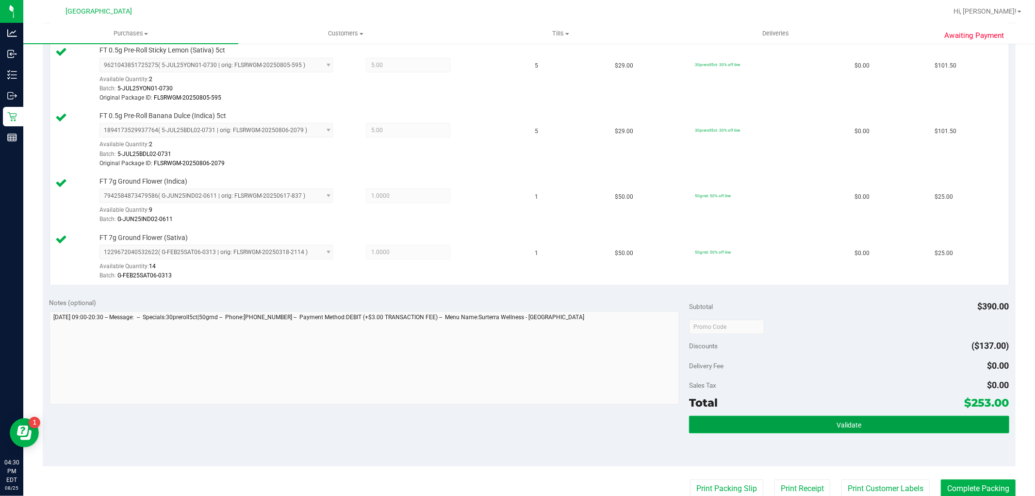
click at [877, 418] on button "Validate" at bounding box center [849, 424] width 320 height 17
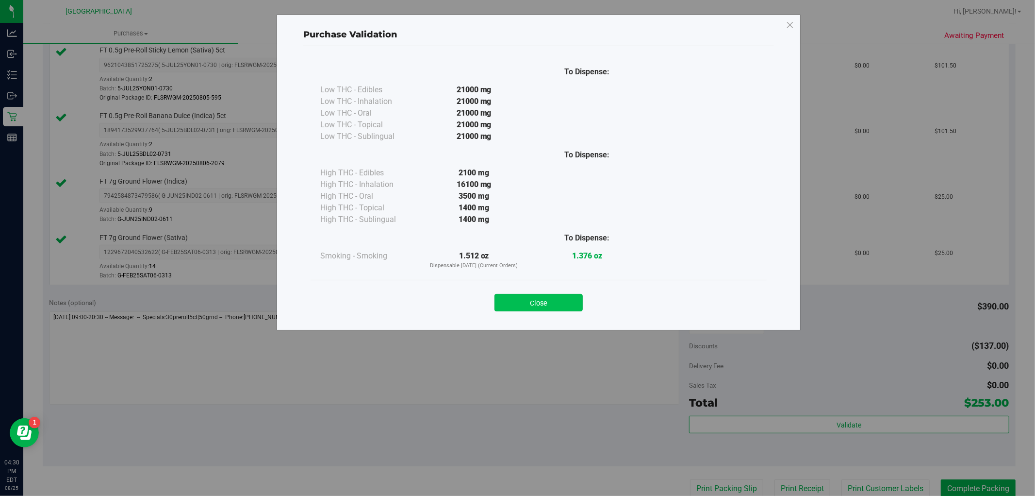
click at [554, 308] on button "Close" at bounding box center [539, 302] width 88 height 17
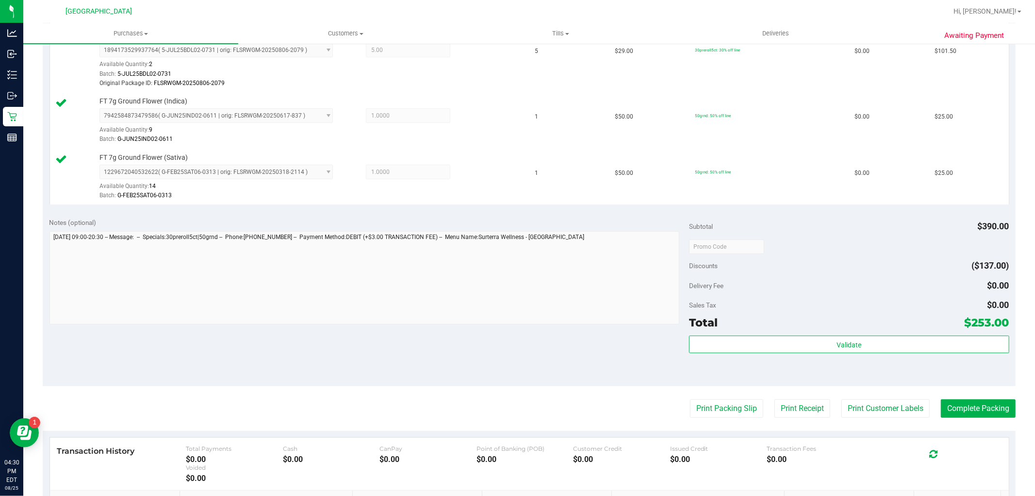
scroll to position [486, 0]
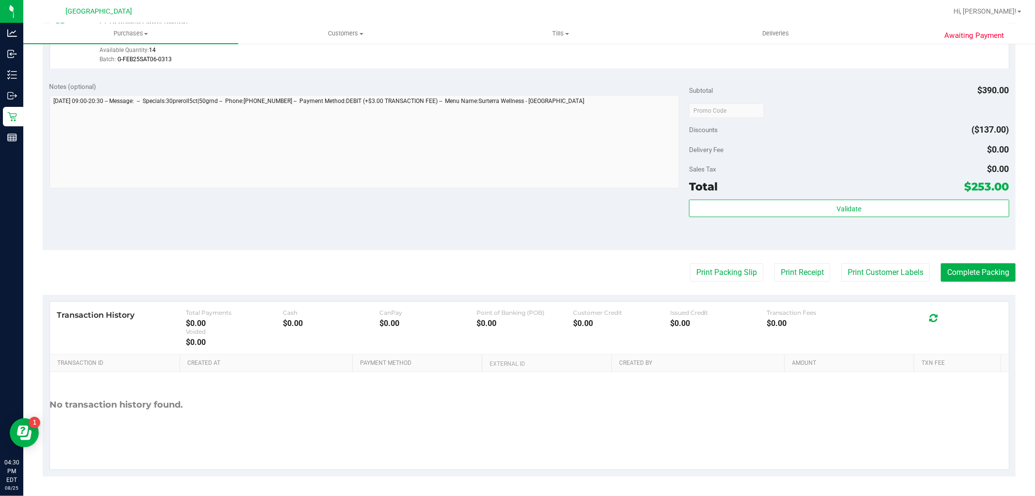
drag, startPoint x: 885, startPoint y: 246, endPoint x: 885, endPoint y: 252, distance: 6.8
click at [885, 245] on div "Notes (optional) Subtotal $390.00 Discounts ($137.00) Delivery Fee $0.00 Sales …" at bounding box center [529, 162] width 973 height 175
click at [886, 267] on button "Print Customer Labels" at bounding box center [886, 272] width 88 height 18
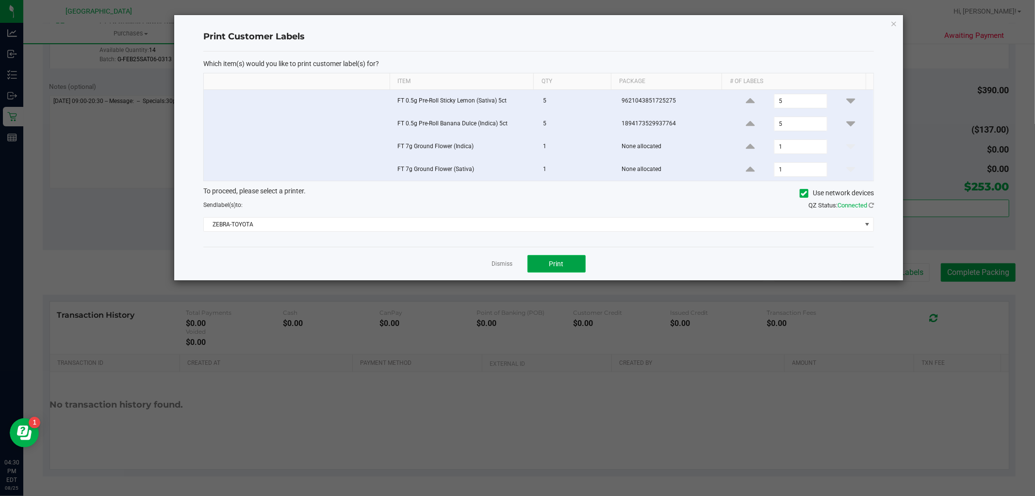
click at [545, 264] on button "Print" at bounding box center [557, 263] width 58 height 17
click at [511, 263] on link "Dismiss" at bounding box center [502, 264] width 21 height 8
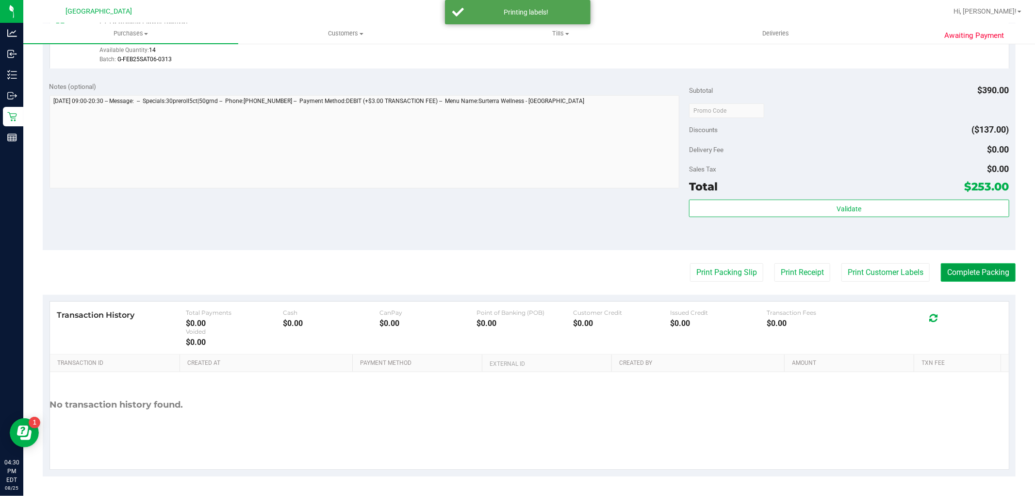
click at [957, 273] on button "Complete Packing" at bounding box center [978, 272] width 75 height 18
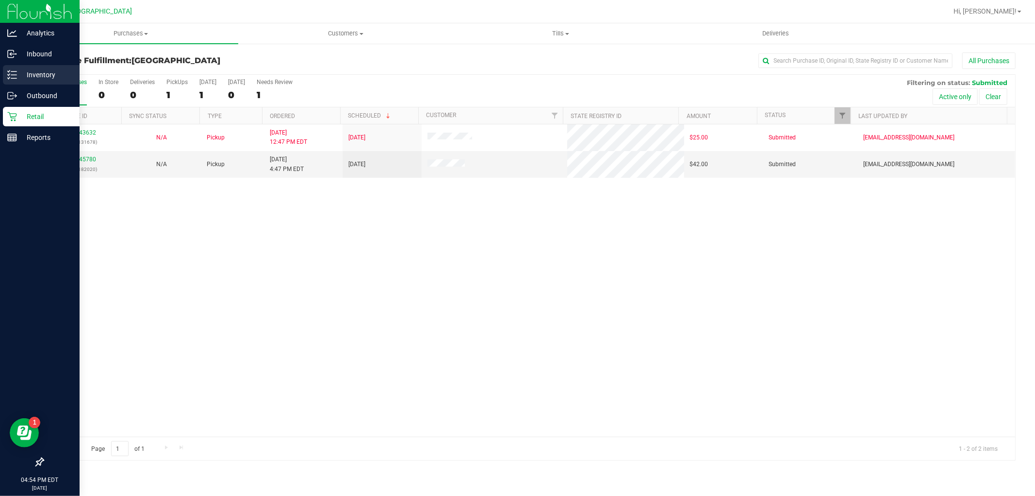
click at [43, 73] on p "Inventory" at bounding box center [46, 75] width 58 height 12
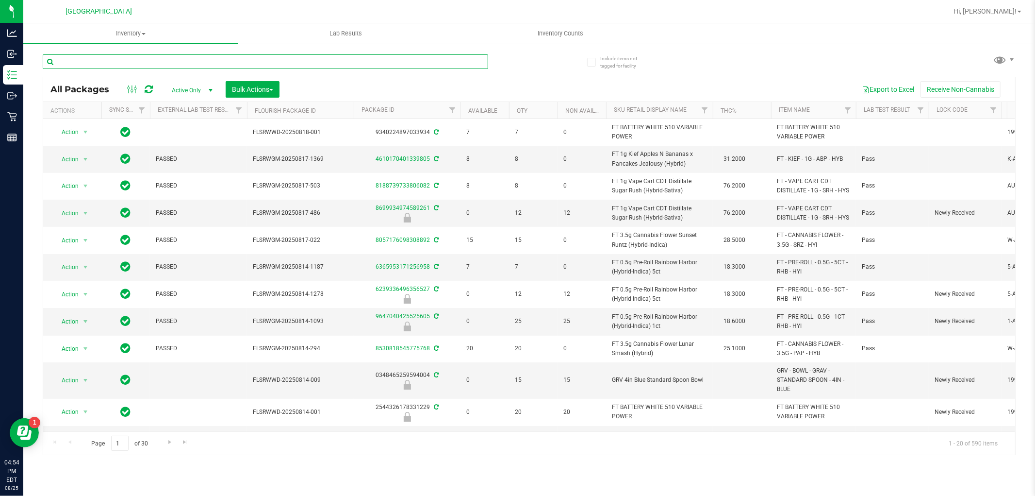
click at [254, 64] on input "text" at bounding box center [266, 61] width 446 height 15
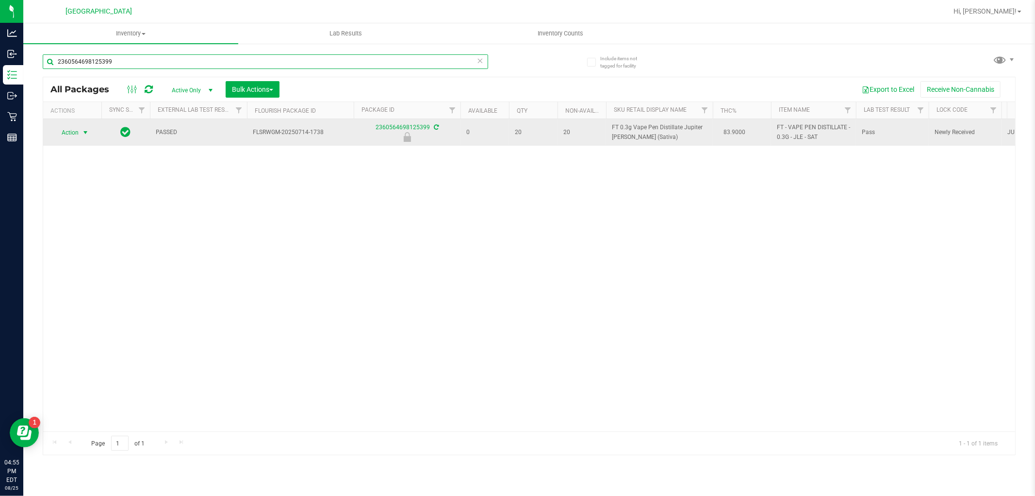
type input "2360564698125399"
click at [72, 136] on span "Action" at bounding box center [66, 133] width 26 height 14
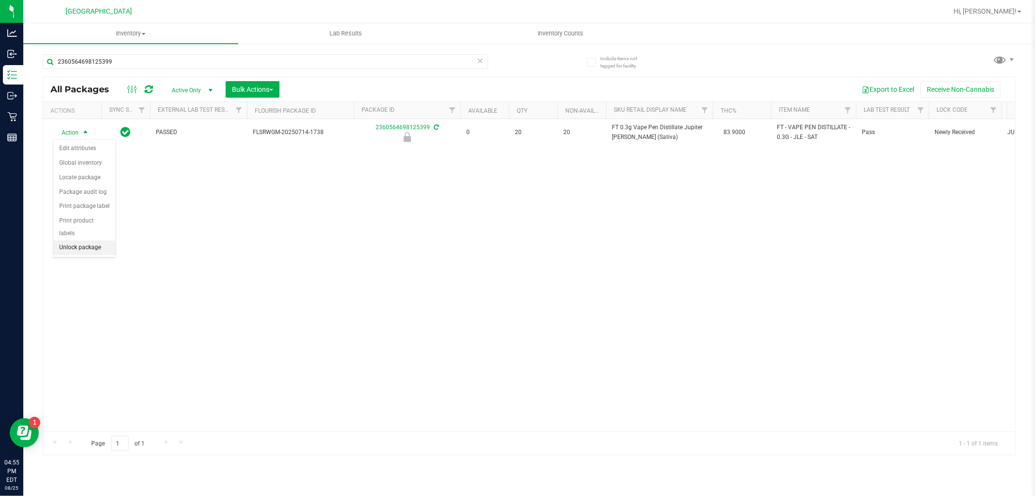
click at [105, 246] on li "Unlock package" at bounding box center [84, 247] width 62 height 15
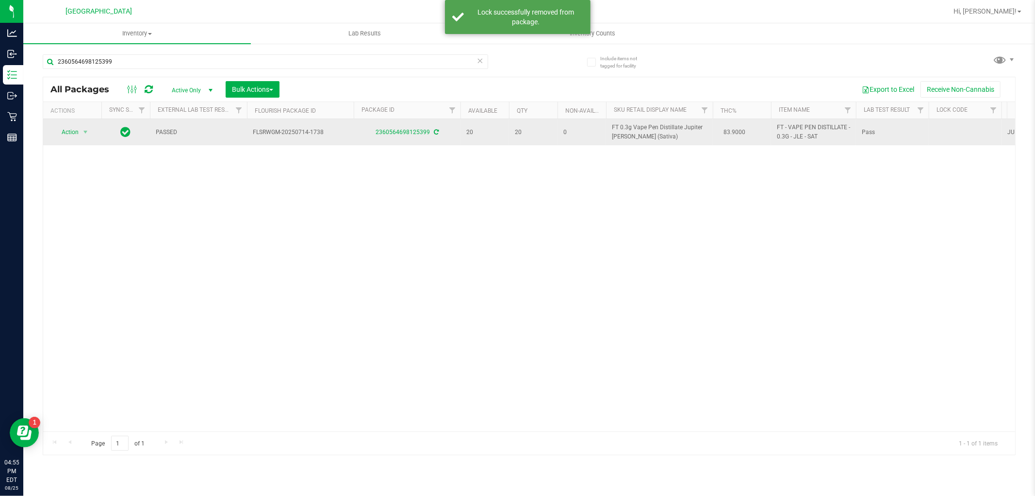
click at [656, 124] on span "FT 0.3g Vape Pen Distillate Jupiter [PERSON_NAME] (Sativa)" at bounding box center [659, 132] width 95 height 18
copy td "FT 0.3g Vape Pen Distillate Jupiter [PERSON_NAME] (Sativa)"
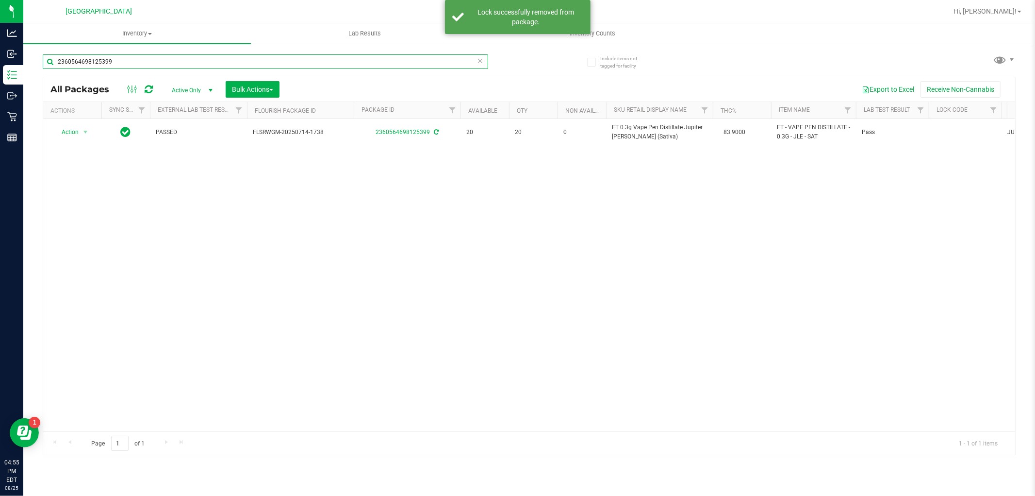
click at [300, 63] on input "2360564698125399" at bounding box center [266, 61] width 446 height 15
paste input "FT 0.3g Vape Pen Distillate Jupiter [PERSON_NAME] (Sativa)"
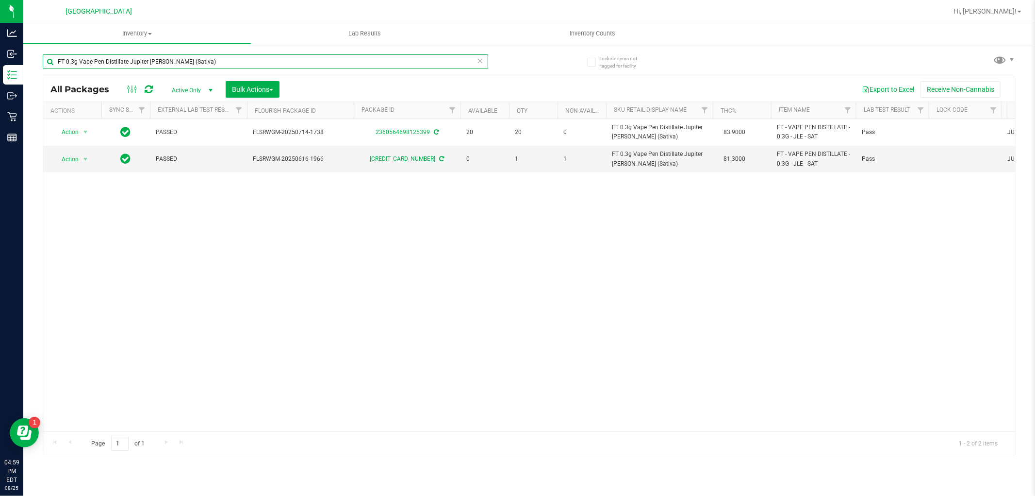
click at [159, 62] on input "FT 0.3g Vape Pen Distillate Jupiter [PERSON_NAME] (Sativa)" at bounding box center [266, 61] width 446 height 15
click at [161, 64] on input "FT 0.3g Vape Pen Distillate Jupiter [PERSON_NAME] (Sativa)" at bounding box center [266, 61] width 446 height 15
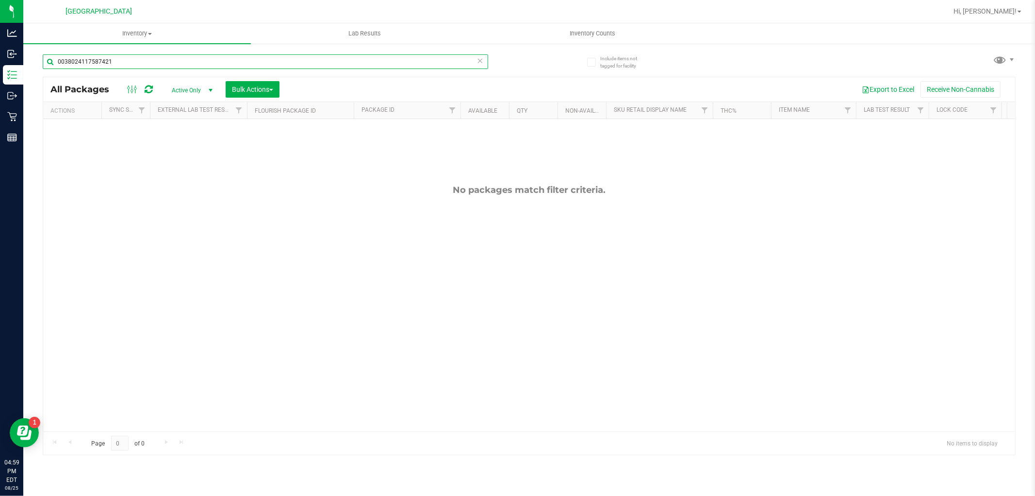
click at [258, 62] on input "0038024117587421" at bounding box center [266, 61] width 446 height 15
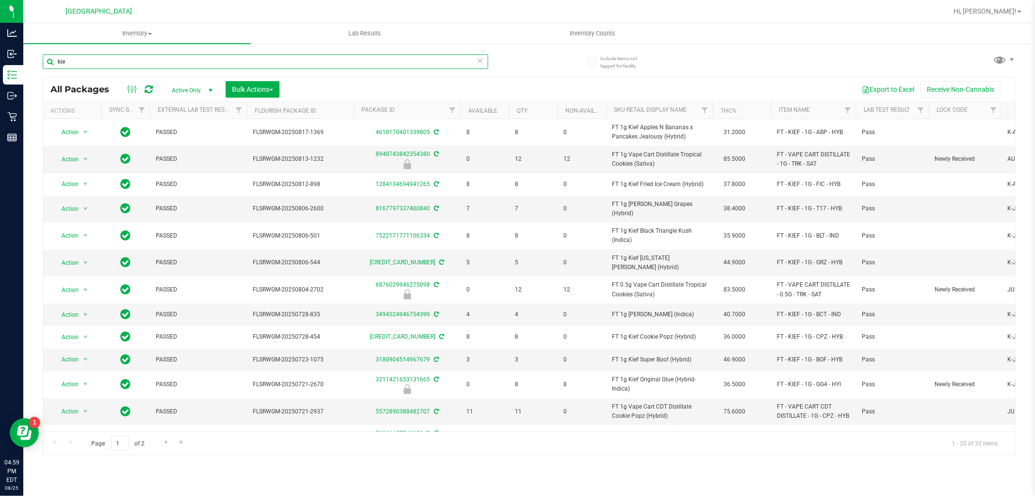
click at [366, 55] on input "kie" at bounding box center [266, 61] width 446 height 15
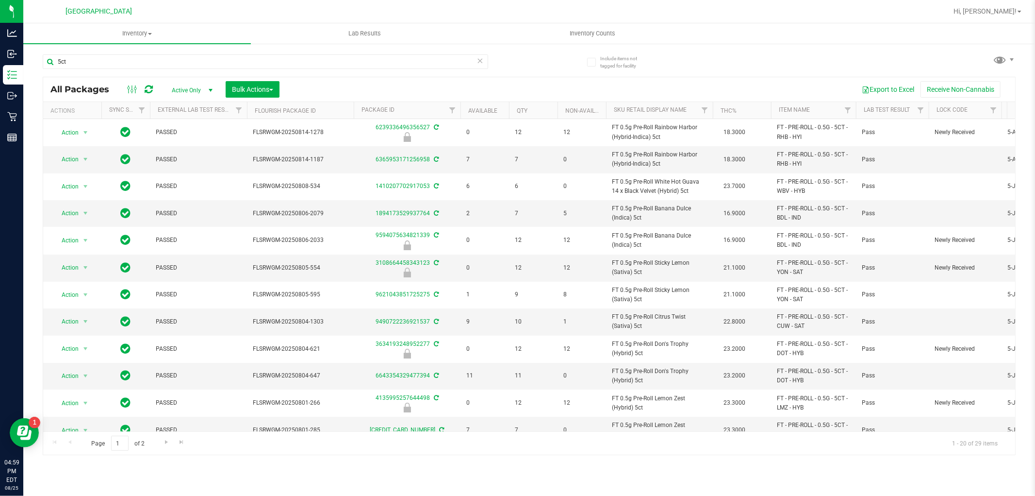
click at [695, 118] on th "Sku Retail Display Name" at bounding box center [659, 110] width 107 height 17
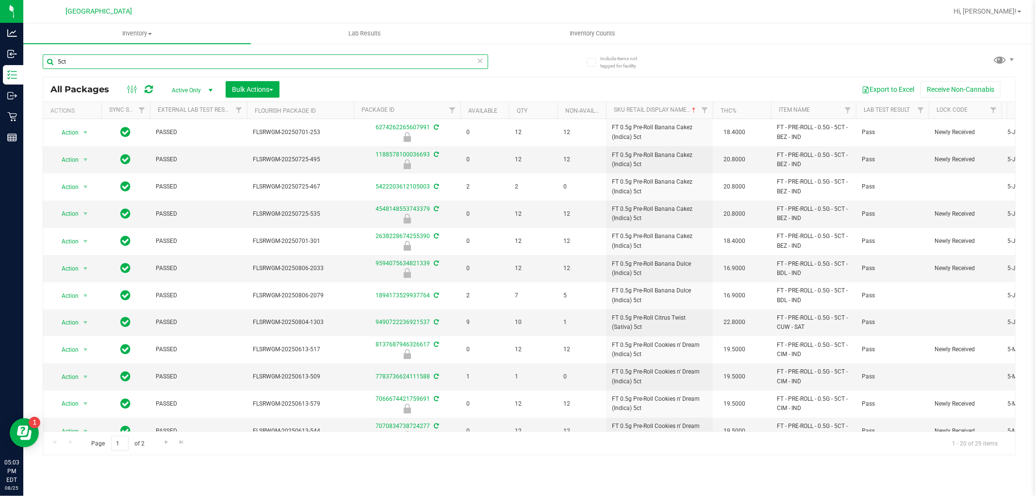
click at [78, 59] on input "5ct" at bounding box center [266, 61] width 446 height 15
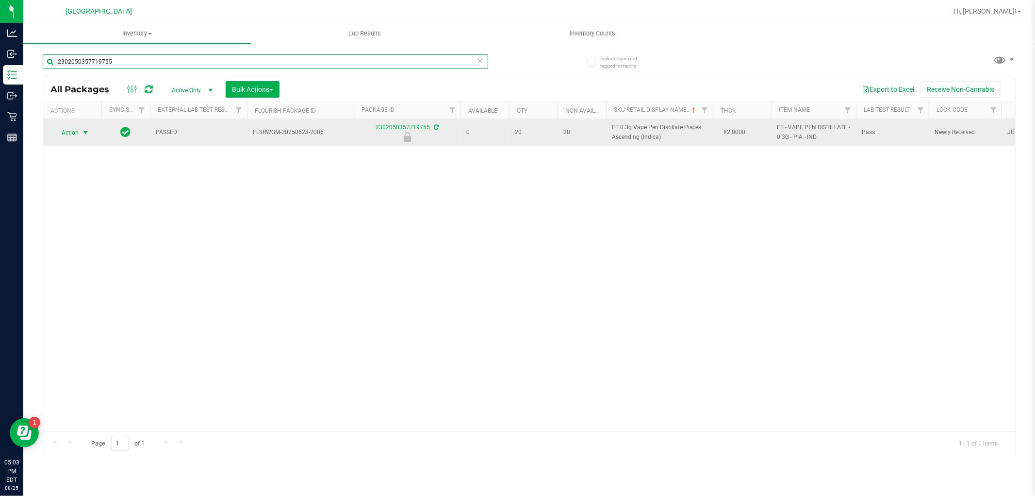
type input "2302050357719755"
click at [68, 136] on span "Action" at bounding box center [66, 133] width 26 height 14
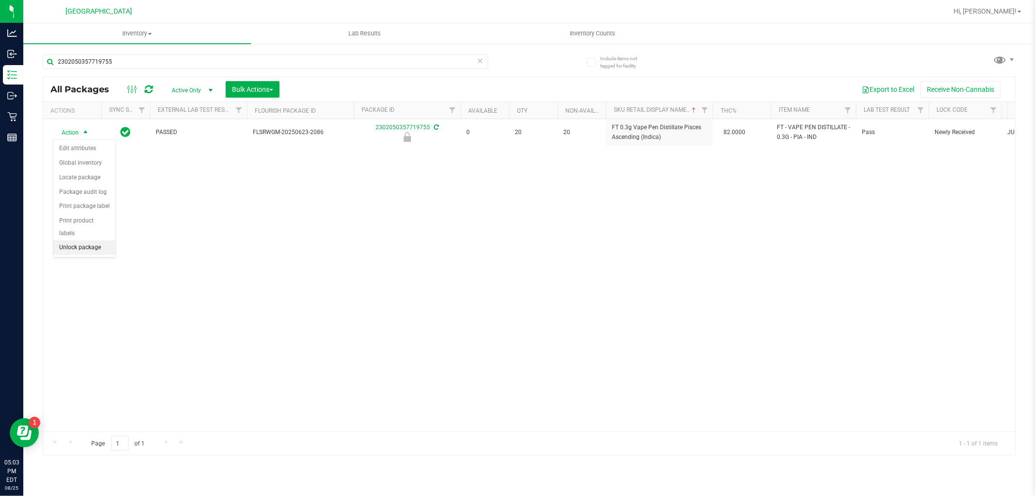
click at [97, 250] on li "Unlock package" at bounding box center [84, 247] width 62 height 15
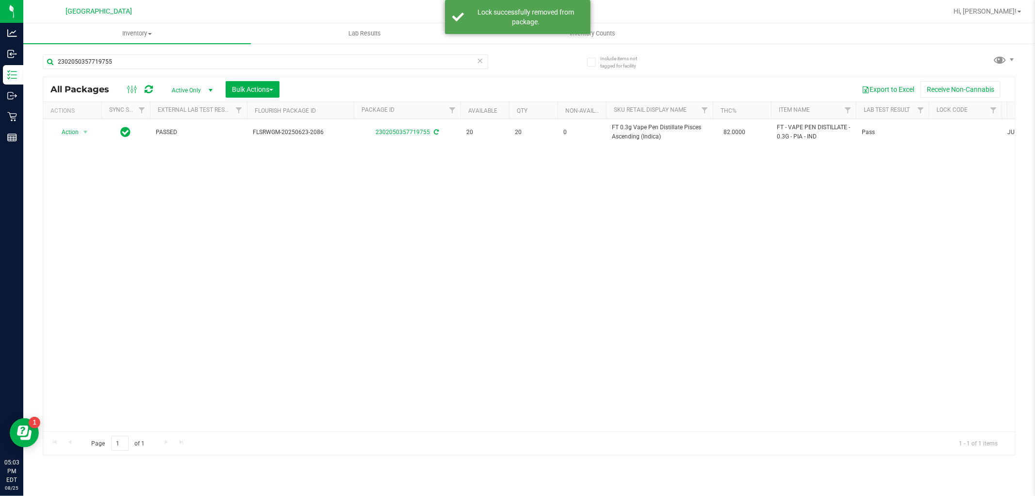
click at [623, 131] on span "FT 0.3g Vape Pen Distillate Pisces Ascending (Indica)" at bounding box center [659, 132] width 95 height 18
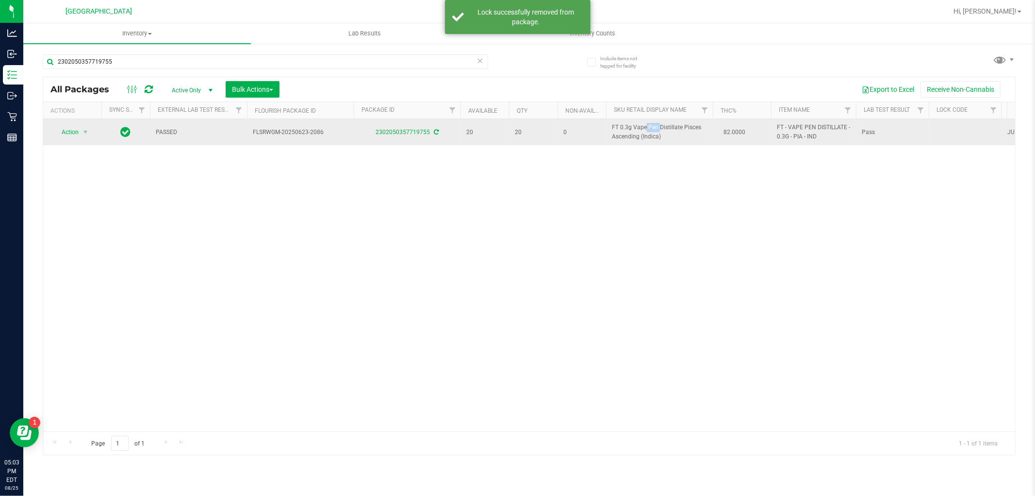
click at [623, 131] on span "FT 0.3g Vape Pen Distillate Pisces Ascending (Indica)" at bounding box center [659, 132] width 95 height 18
copy td "FT 0.3g Vape Pen Distillate Pisces Ascending (Indica)"
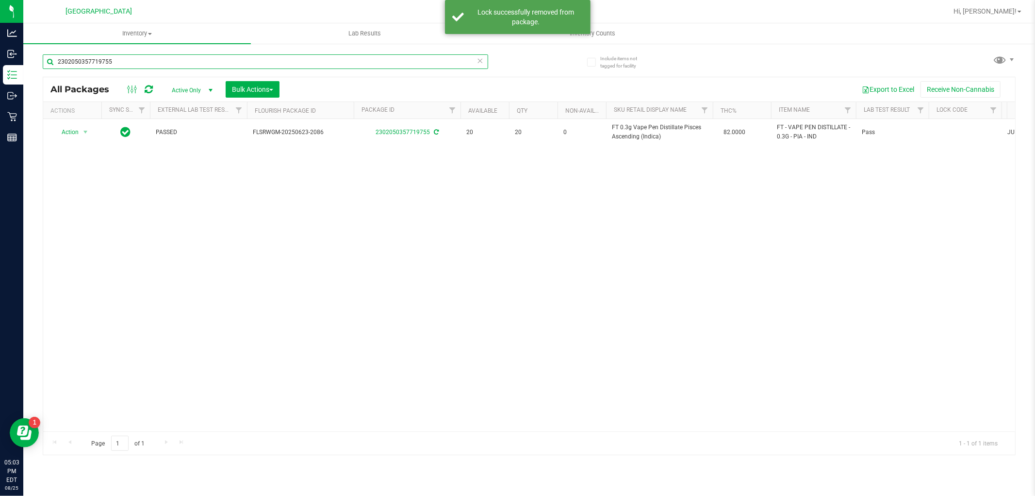
click at [292, 66] on input "2302050357719755" at bounding box center [266, 61] width 446 height 15
click at [292, 62] on input "2302050357719755" at bounding box center [266, 61] width 446 height 15
paste input "FT 0.3g Vape Pen Distillate Pisces Ascending (Indica)"
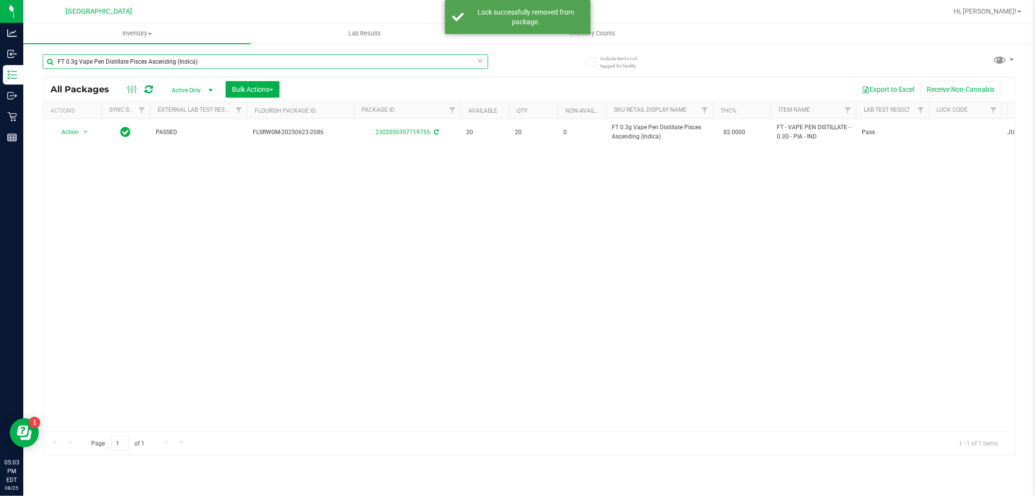
type input "FT 0.3g Vape Pen Distillate Pisces Ascending (Indica)"
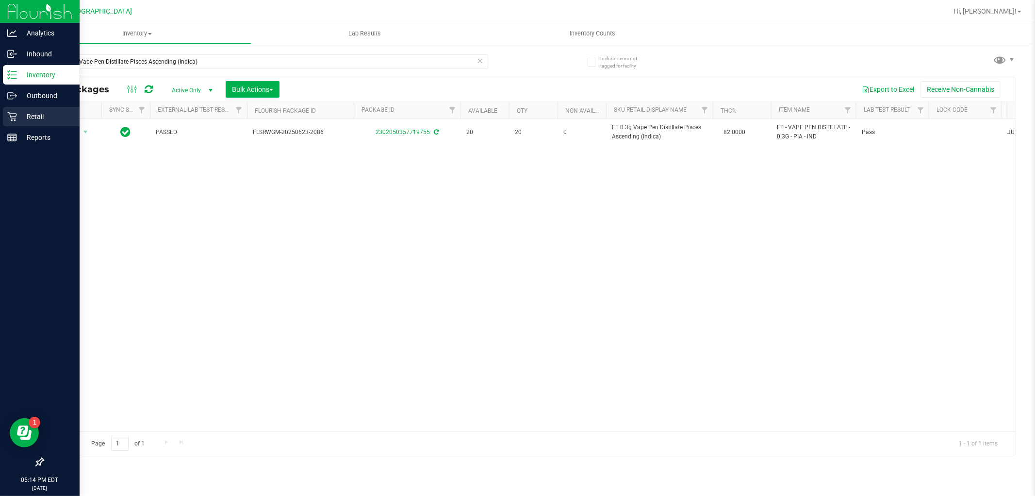
click at [28, 113] on p "Retail" at bounding box center [46, 117] width 58 height 12
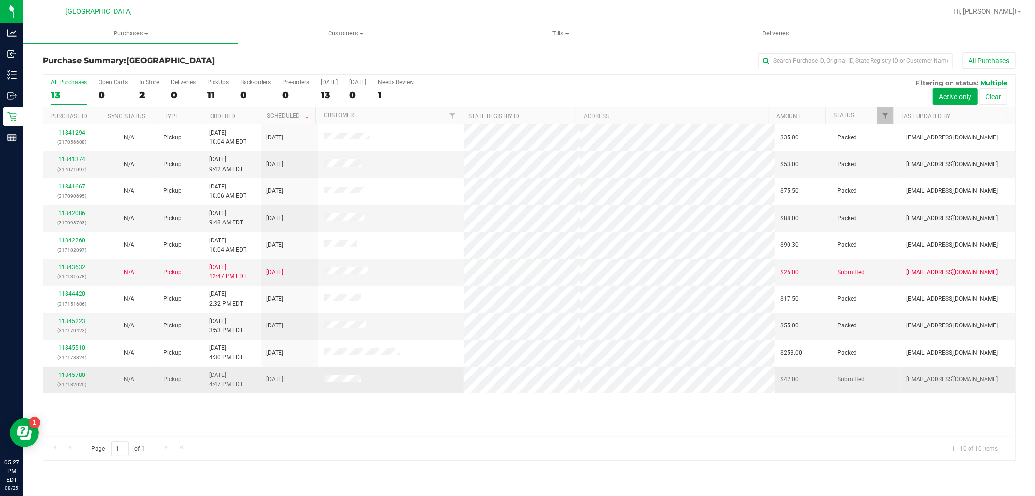
click at [67, 379] on div "11845780 (317182020)" at bounding box center [72, 379] width 46 height 18
click at [73, 371] on link "11845780" at bounding box center [71, 374] width 27 height 7
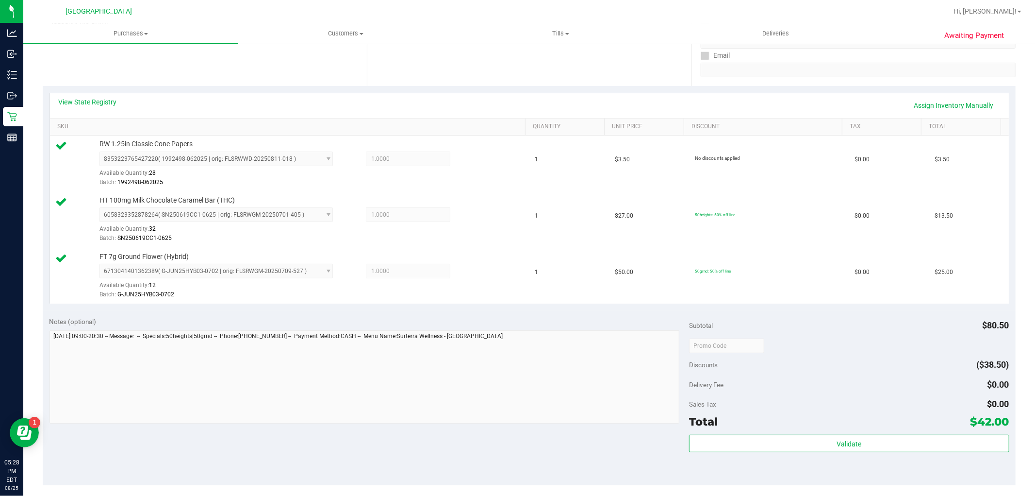
scroll to position [269, 0]
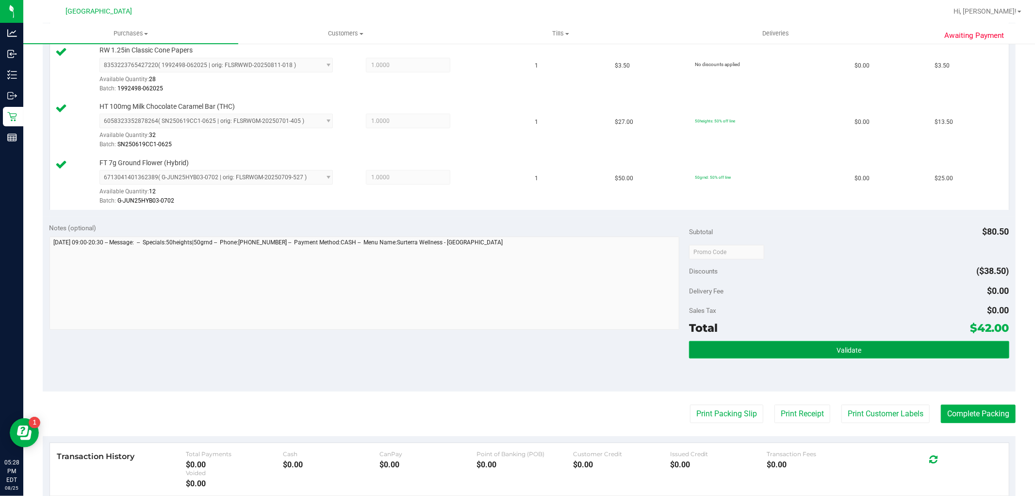
click at [838, 351] on span "Validate" at bounding box center [849, 350] width 25 height 8
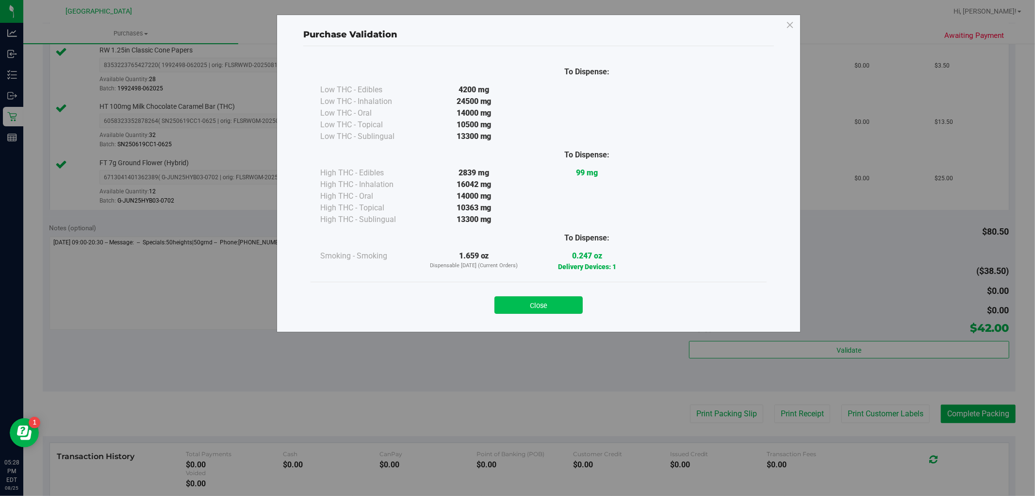
click at [523, 301] on button "Close" at bounding box center [539, 304] width 88 height 17
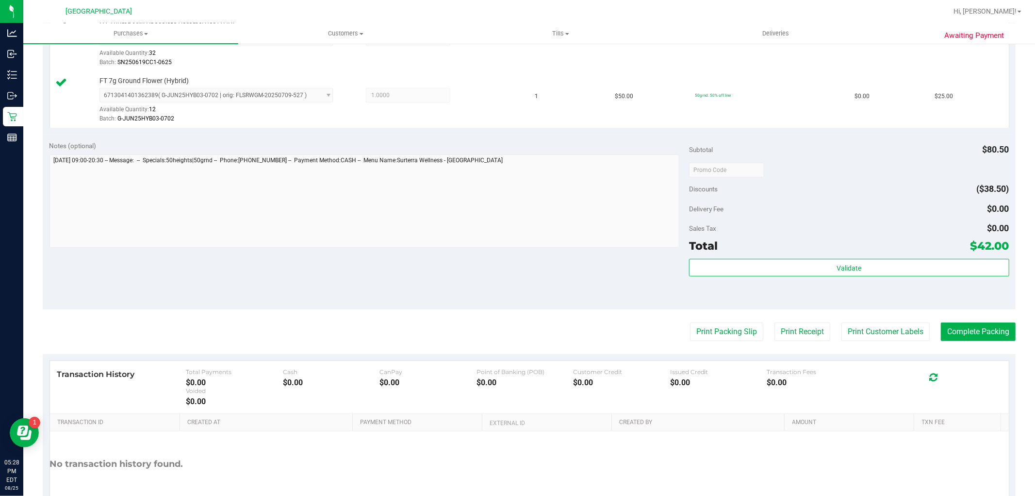
scroll to position [411, 0]
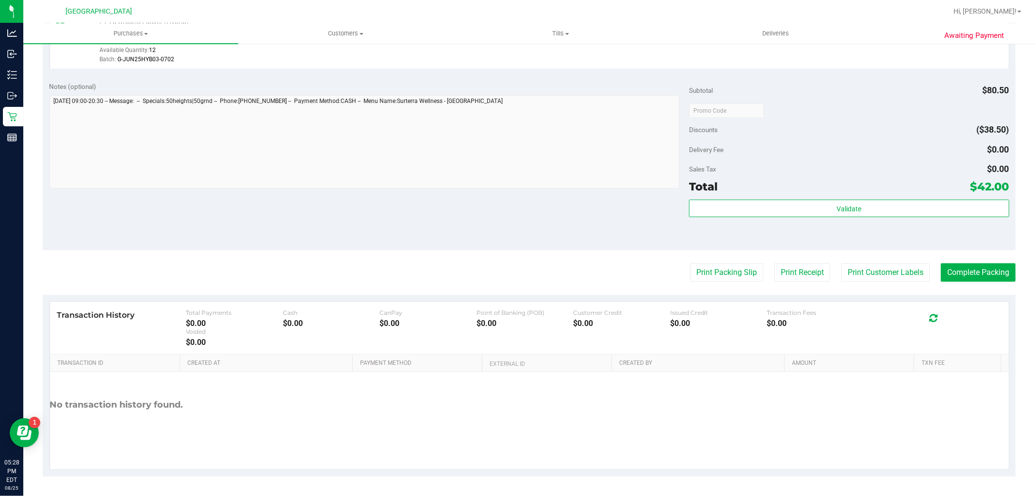
click at [866, 256] on purchase-details "Back Edit Purchase Cancel Purchase View Profile # 11845780 BioTrack ID: - Submi…" at bounding box center [529, 59] width 973 height 835
click at [869, 271] on button "Print Customer Labels" at bounding box center [886, 272] width 88 height 18
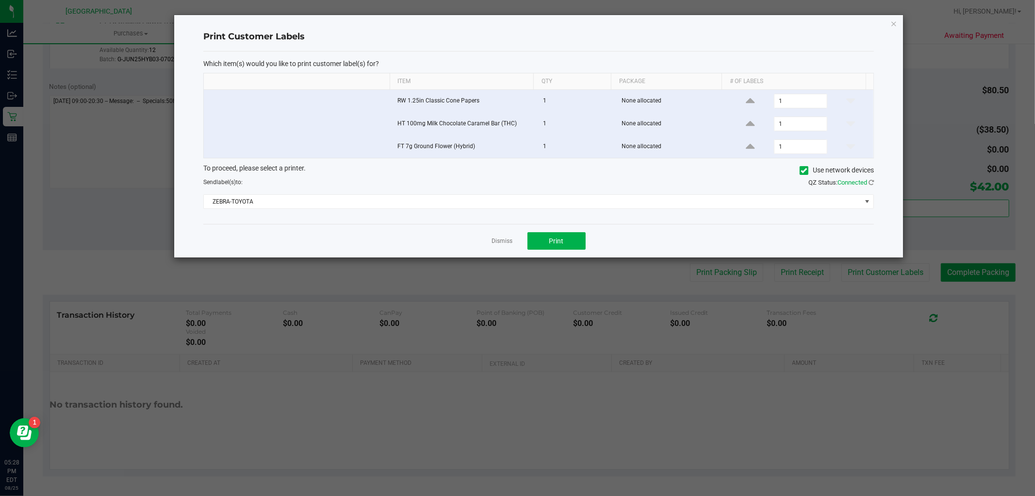
click at [553, 251] on div "Dismiss Print" at bounding box center [538, 240] width 671 height 33
click at [547, 241] on button "Print" at bounding box center [557, 240] width 58 height 17
click at [502, 241] on link "Dismiss" at bounding box center [502, 241] width 21 height 8
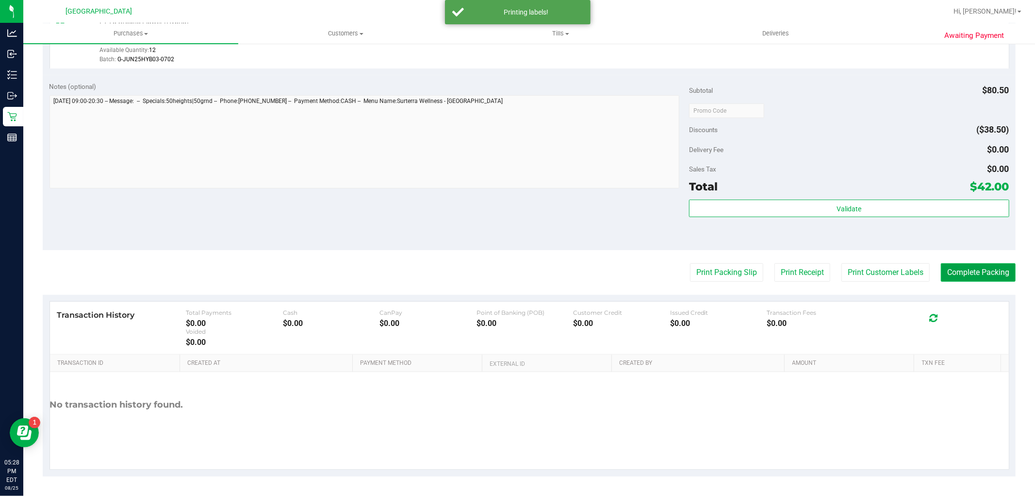
click at [962, 270] on button "Complete Packing" at bounding box center [978, 272] width 75 height 18
